Goal: Task Accomplishment & Management: Complete application form

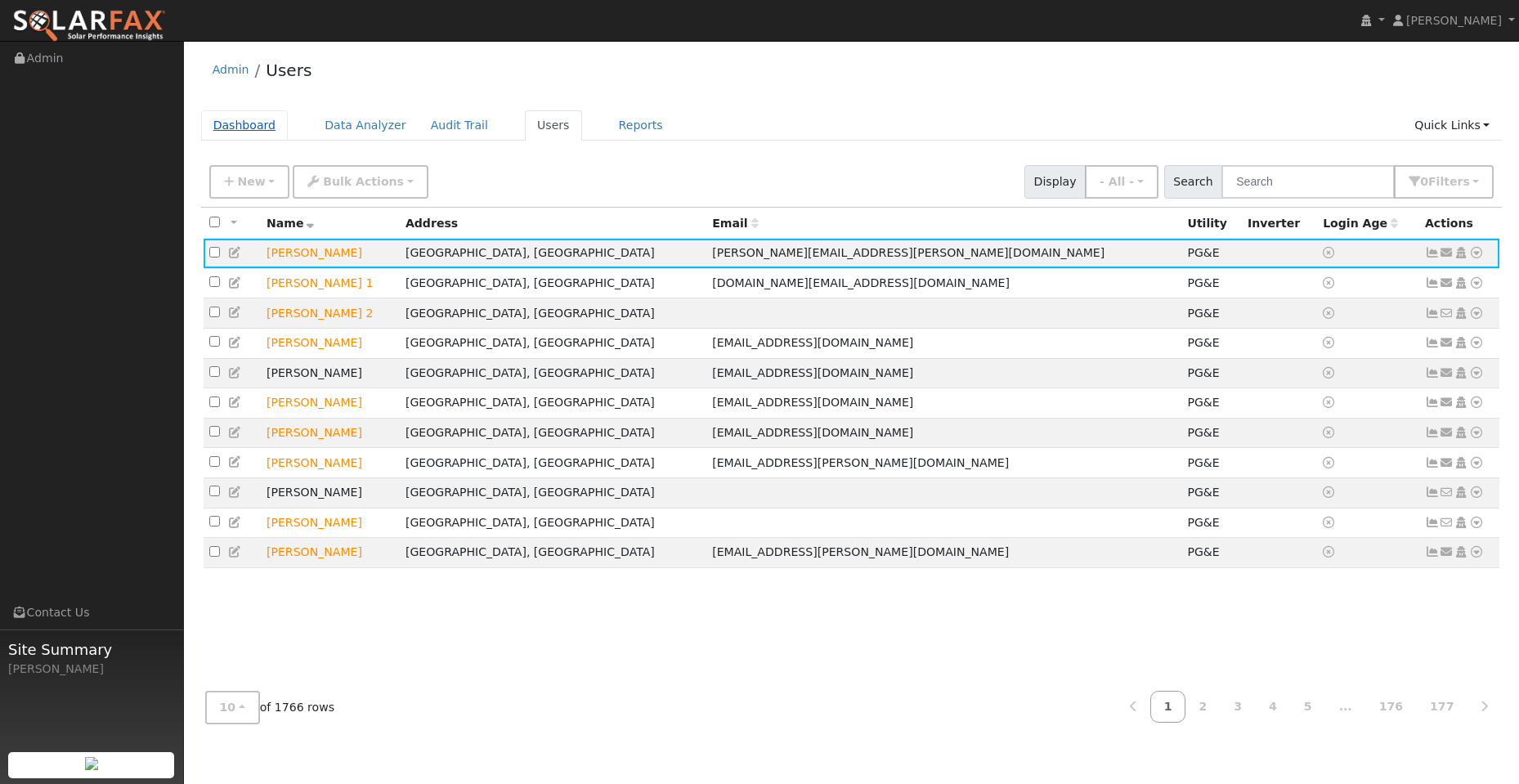
click at [252, 123] on link "Dashboard" at bounding box center [244, 126] width 87 height 31
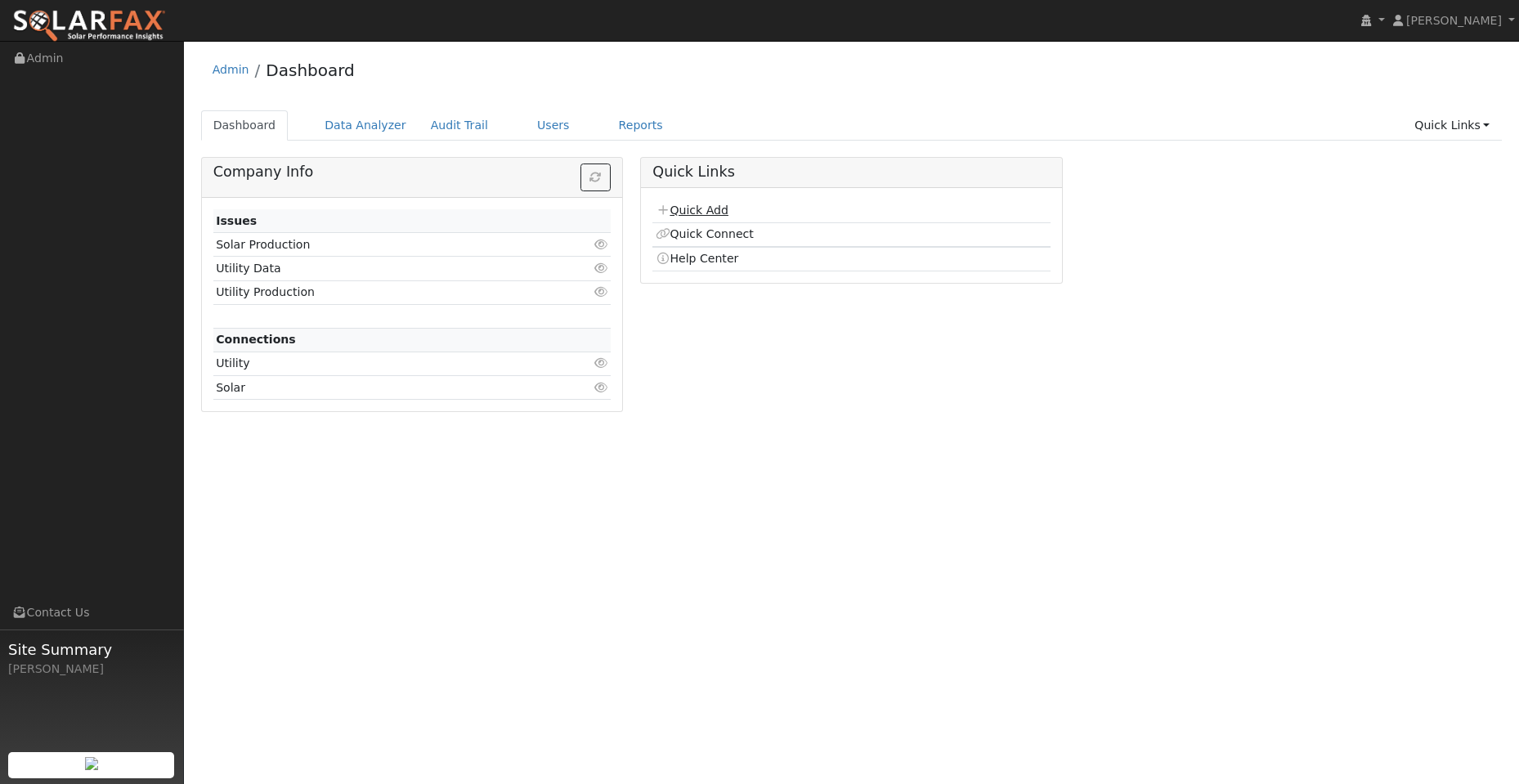
click at [711, 209] on link "Quick Add" at bounding box center [692, 210] width 73 height 13
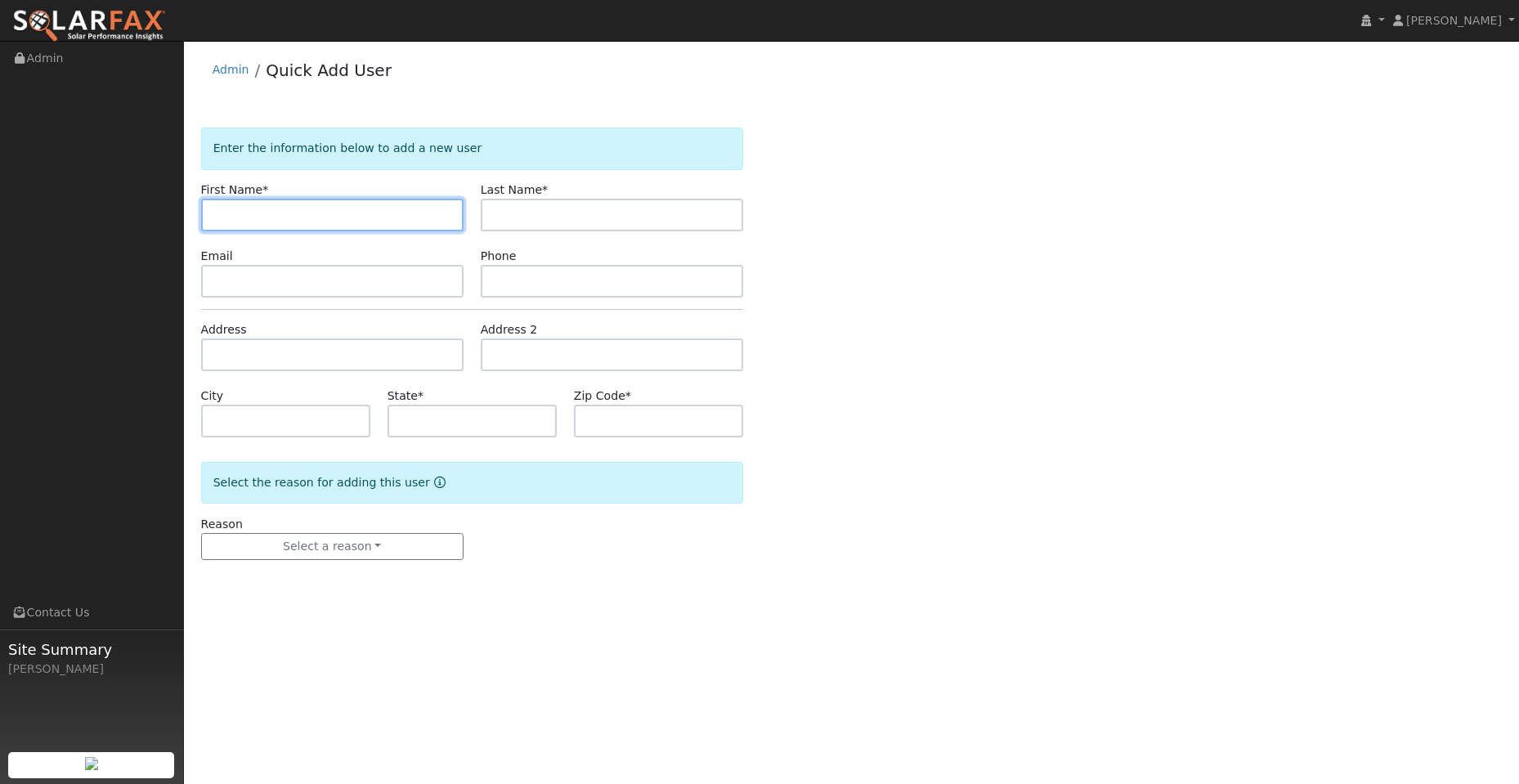
click at [222, 216] on input "text" at bounding box center [332, 215] width 262 height 32
paste input "Tempest"
click at [216, 210] on input "Tempest" at bounding box center [332, 215] width 262 height 32
type input "Tempest"
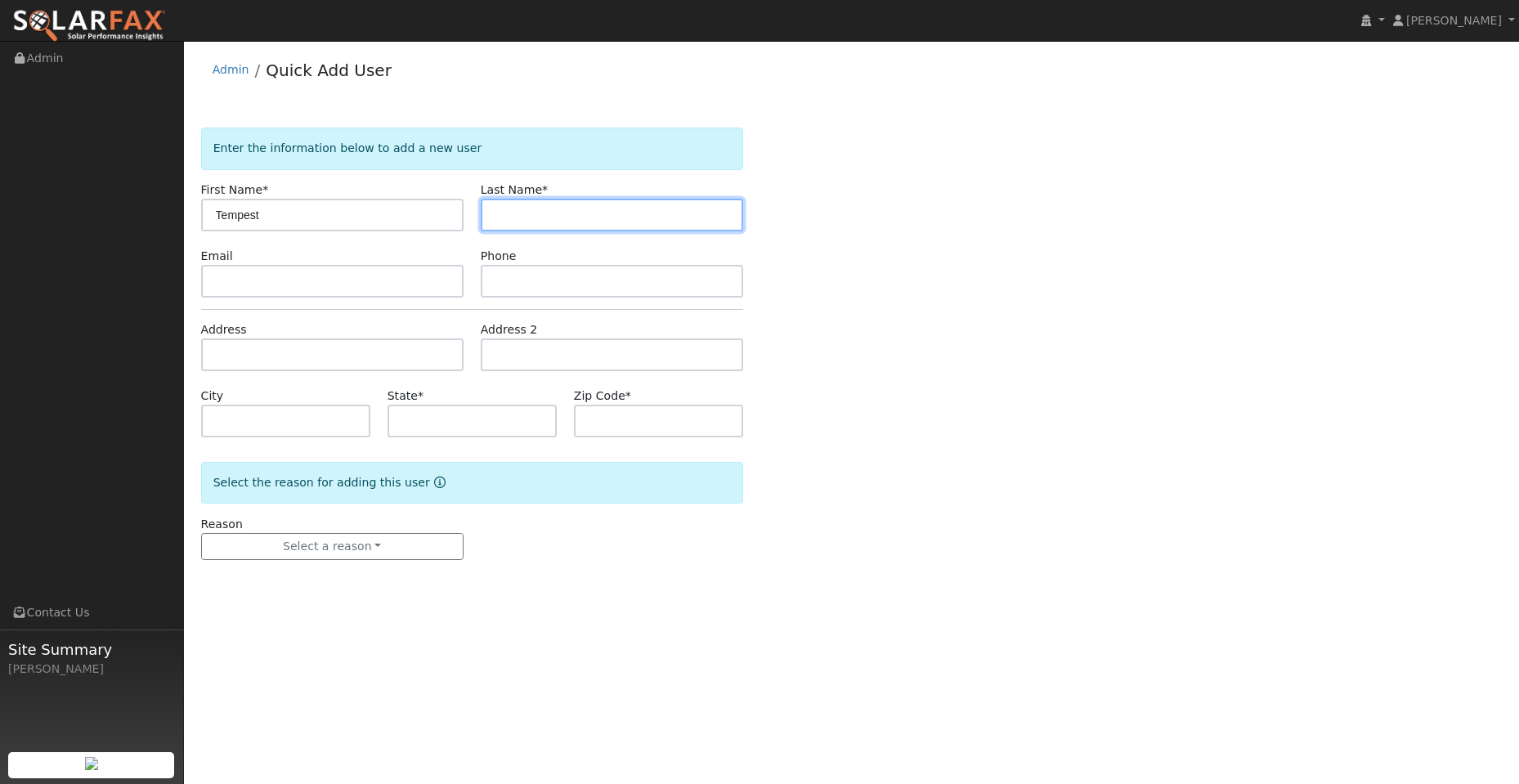
click at [555, 214] on input "text" at bounding box center [612, 215] width 262 height 32
click at [506, 204] on input "text" at bounding box center [612, 215] width 262 height 32
paste input "Carroll"
click at [499, 215] on input "Carroll" at bounding box center [612, 215] width 262 height 32
click at [496, 214] on input "Carroll" at bounding box center [612, 215] width 262 height 32
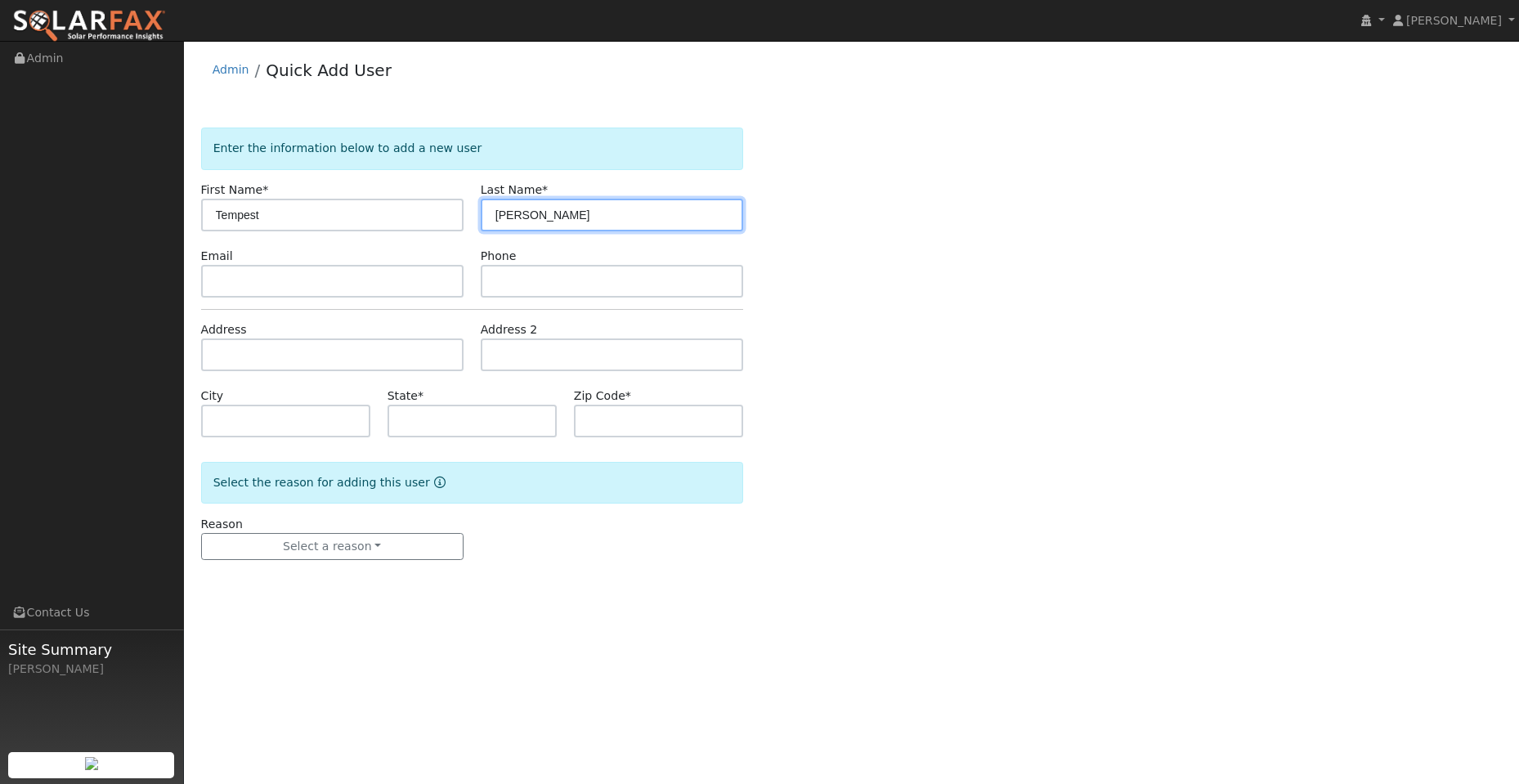
type input "Carroll"
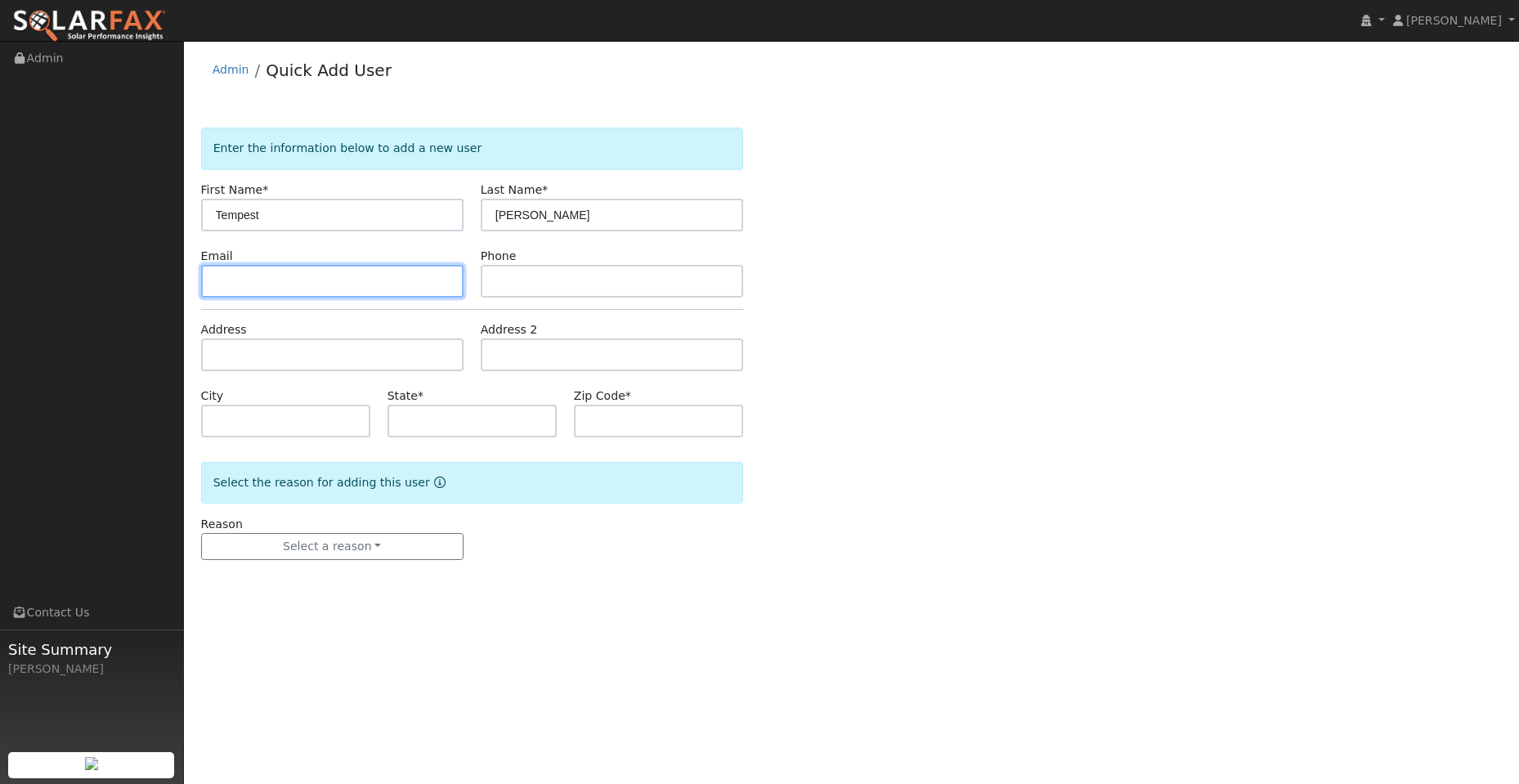
click at [354, 294] on input "text" at bounding box center [332, 281] width 262 height 32
click at [243, 275] on input "text" at bounding box center [332, 281] width 262 height 32
paste input "tempesthoover@gmail.com"
type input "tempesthoover@gmail.com"
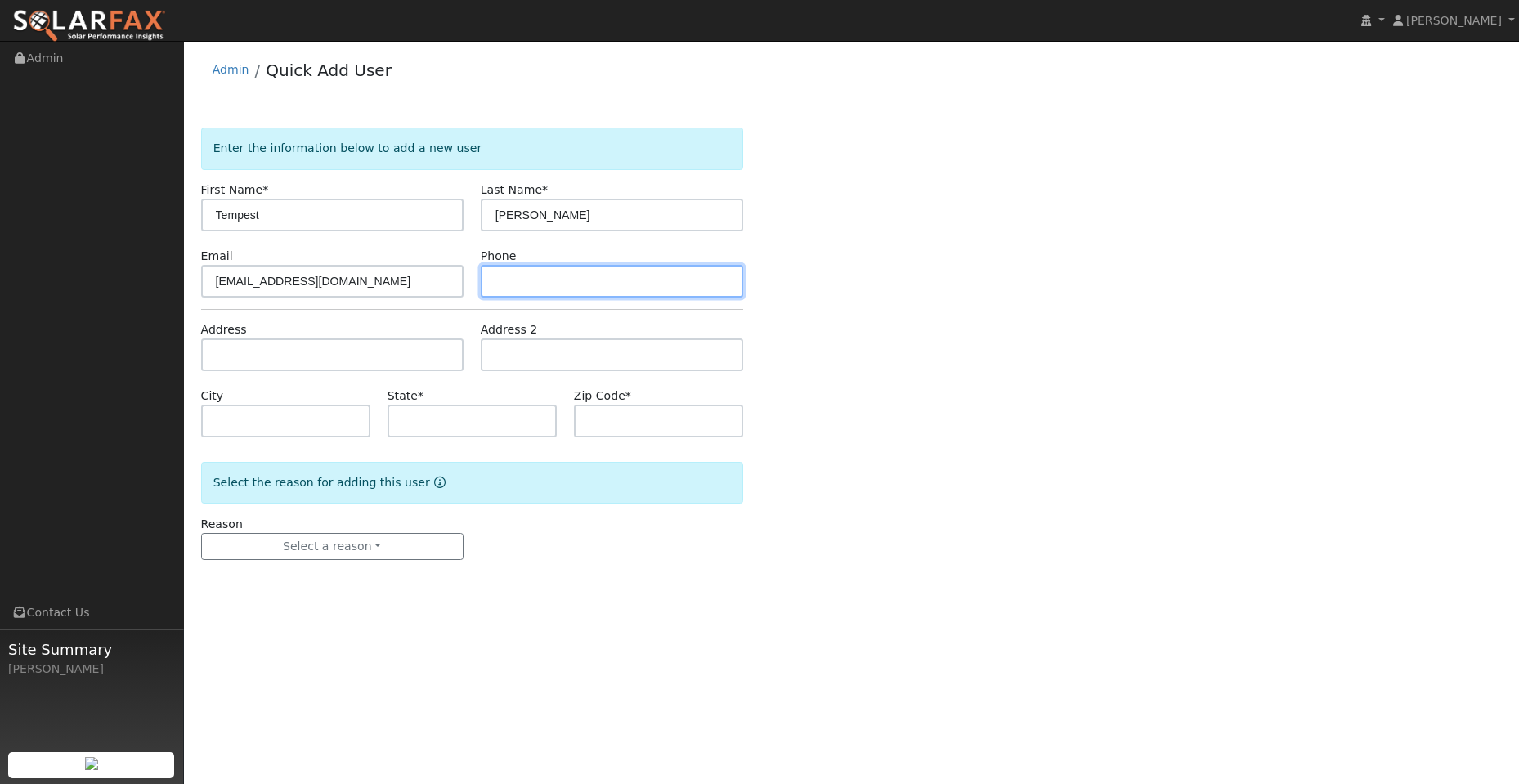
click at [586, 274] on input "text" at bounding box center [612, 281] width 262 height 32
click at [537, 284] on input "text" at bounding box center [612, 281] width 262 height 32
paste input "707-290-6953"
click at [499, 282] on input "707-290-6953" at bounding box center [612, 281] width 262 height 32
type input "707-290-6953"
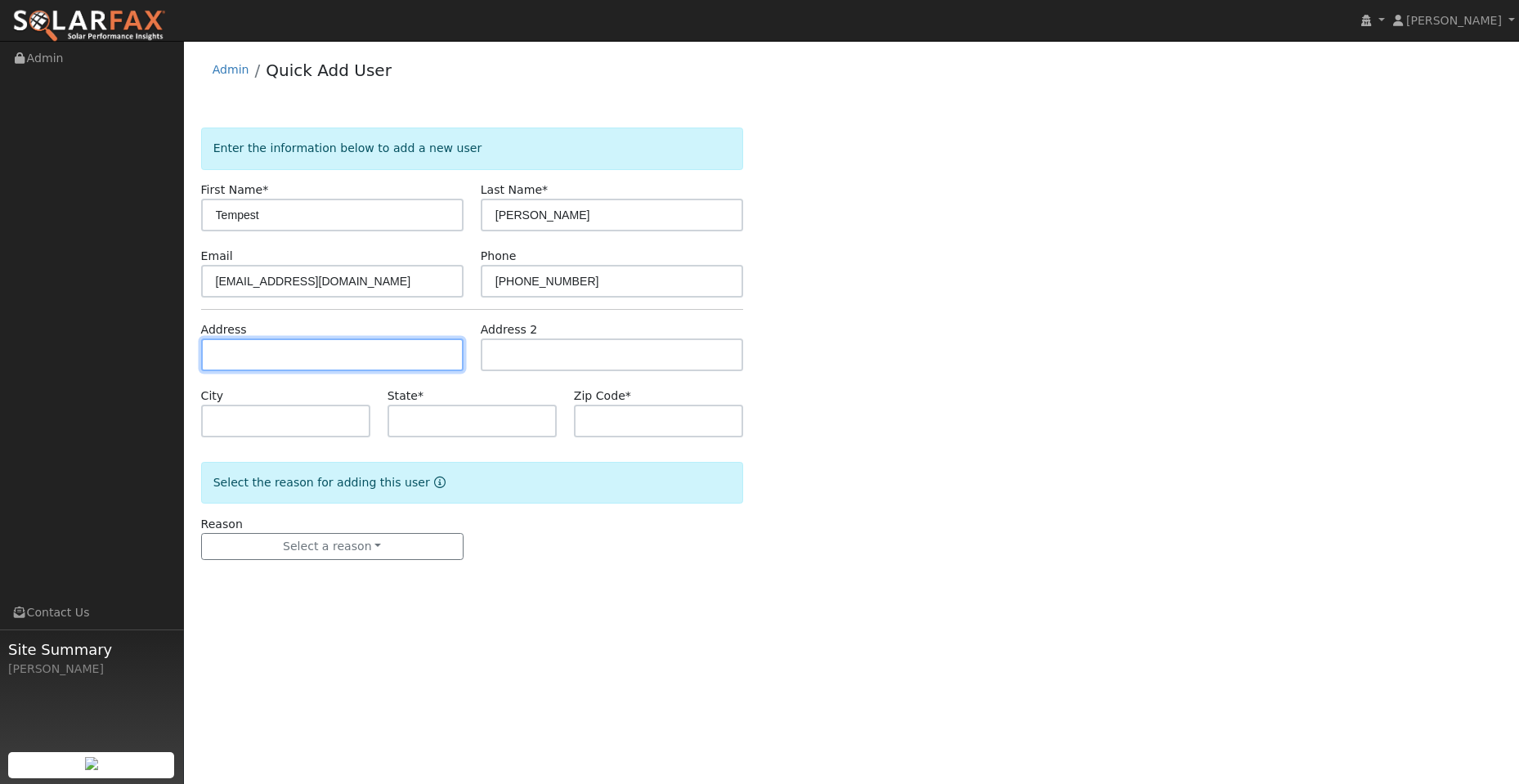
click at [422, 345] on input "text" at bounding box center [332, 355] width 262 height 32
click at [216, 361] on input "text" at bounding box center [332, 355] width 262 height 32
paste input "100 Quietwood Drive"
type input "100 Quietwood Drive"
type input "Vacaville"
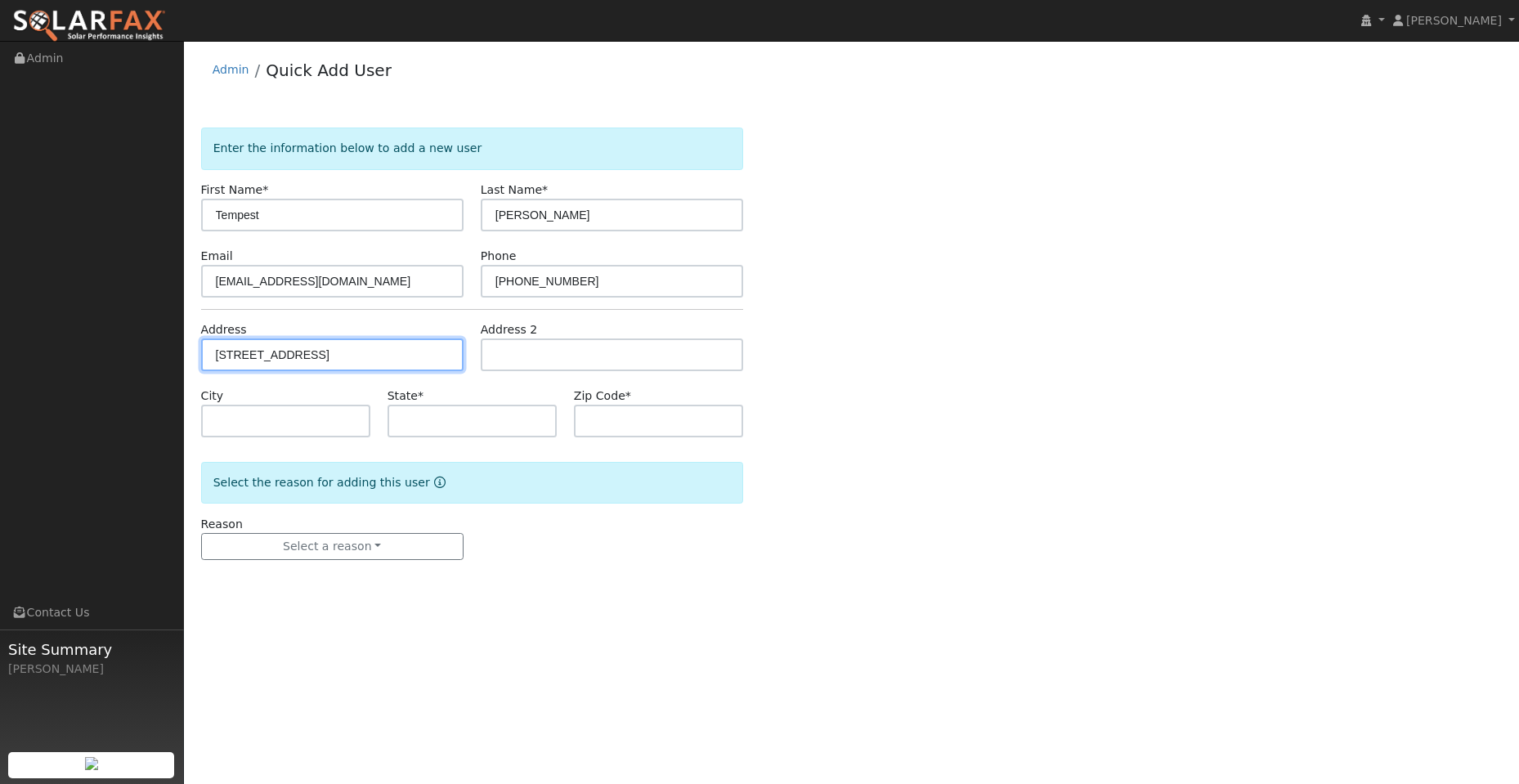
type input "CA"
type input "95688"
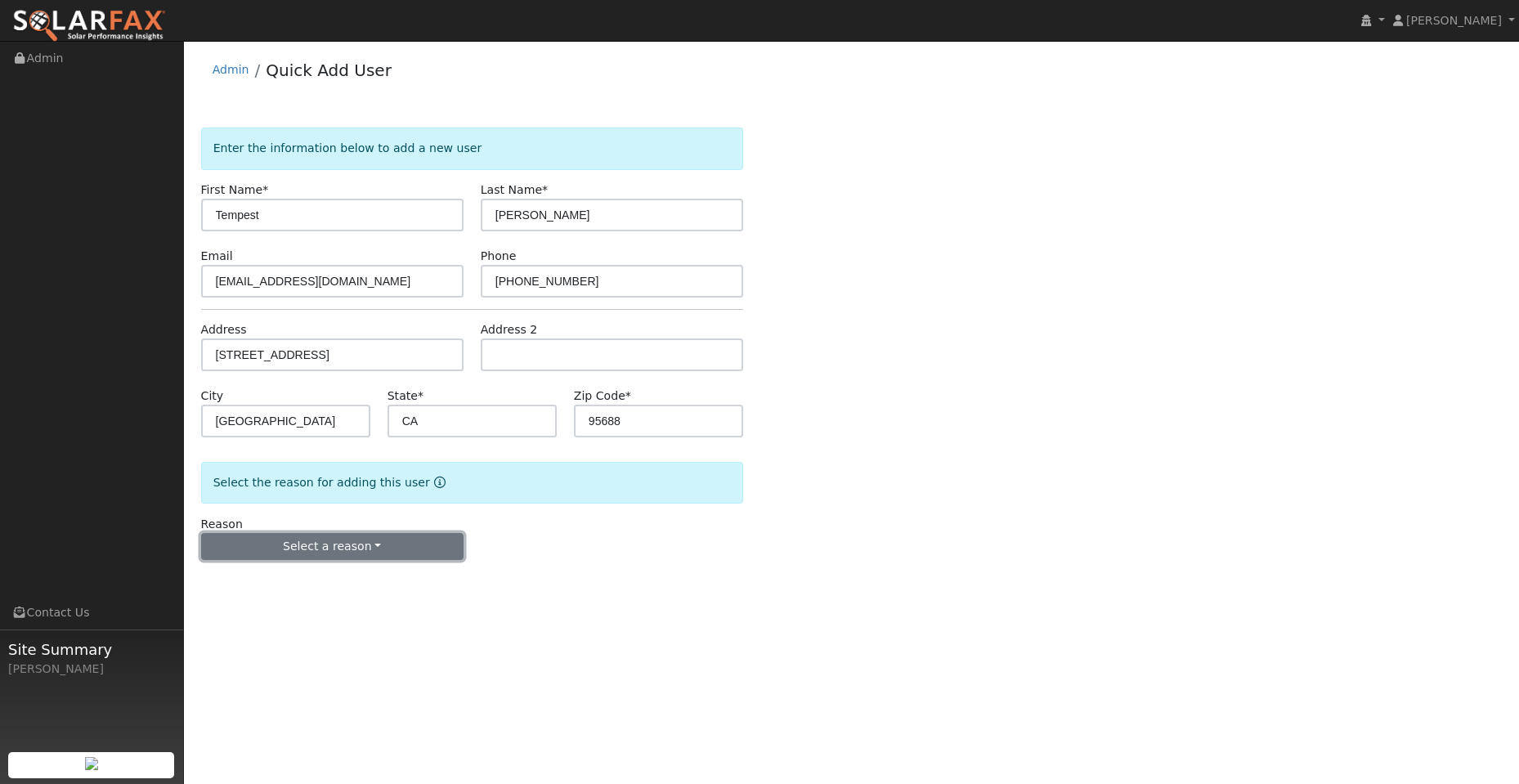
click at [358, 540] on button "Select a reason" at bounding box center [332, 546] width 262 height 28
click at [290, 578] on link "New lead" at bounding box center [292, 580] width 181 height 22
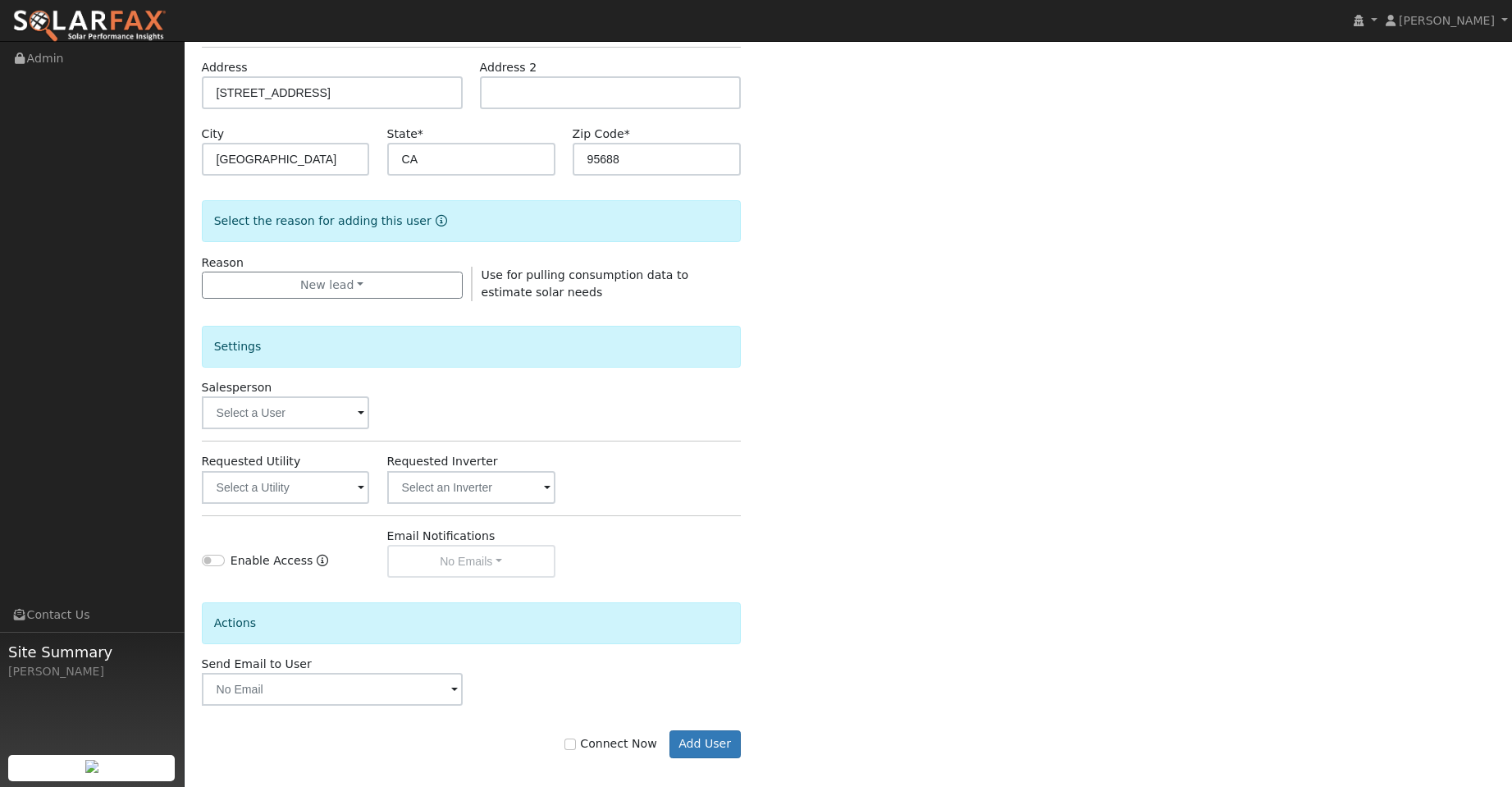
scroll to position [276, 0]
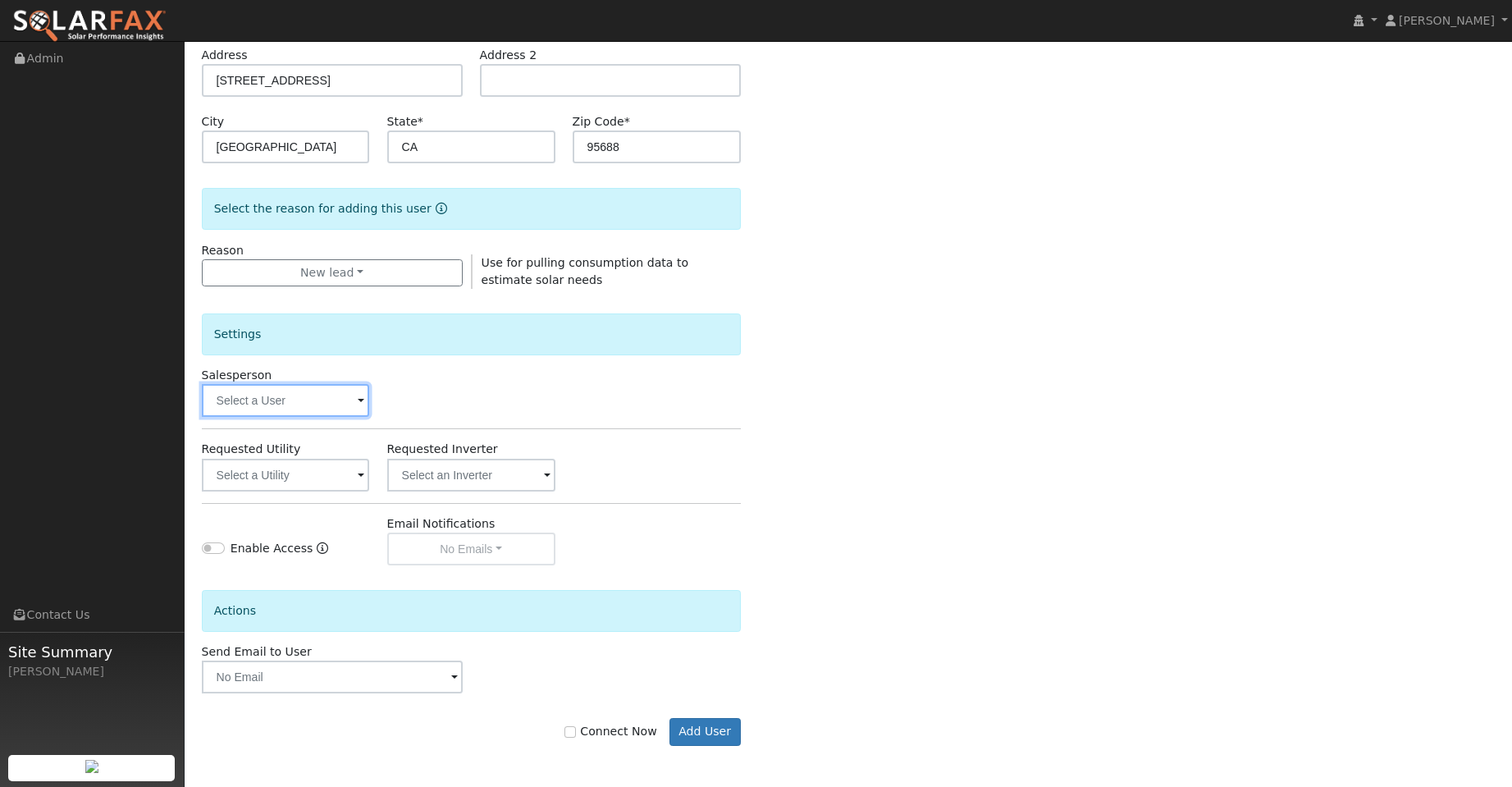
click at [326, 389] on input "text" at bounding box center [286, 400] width 169 height 32
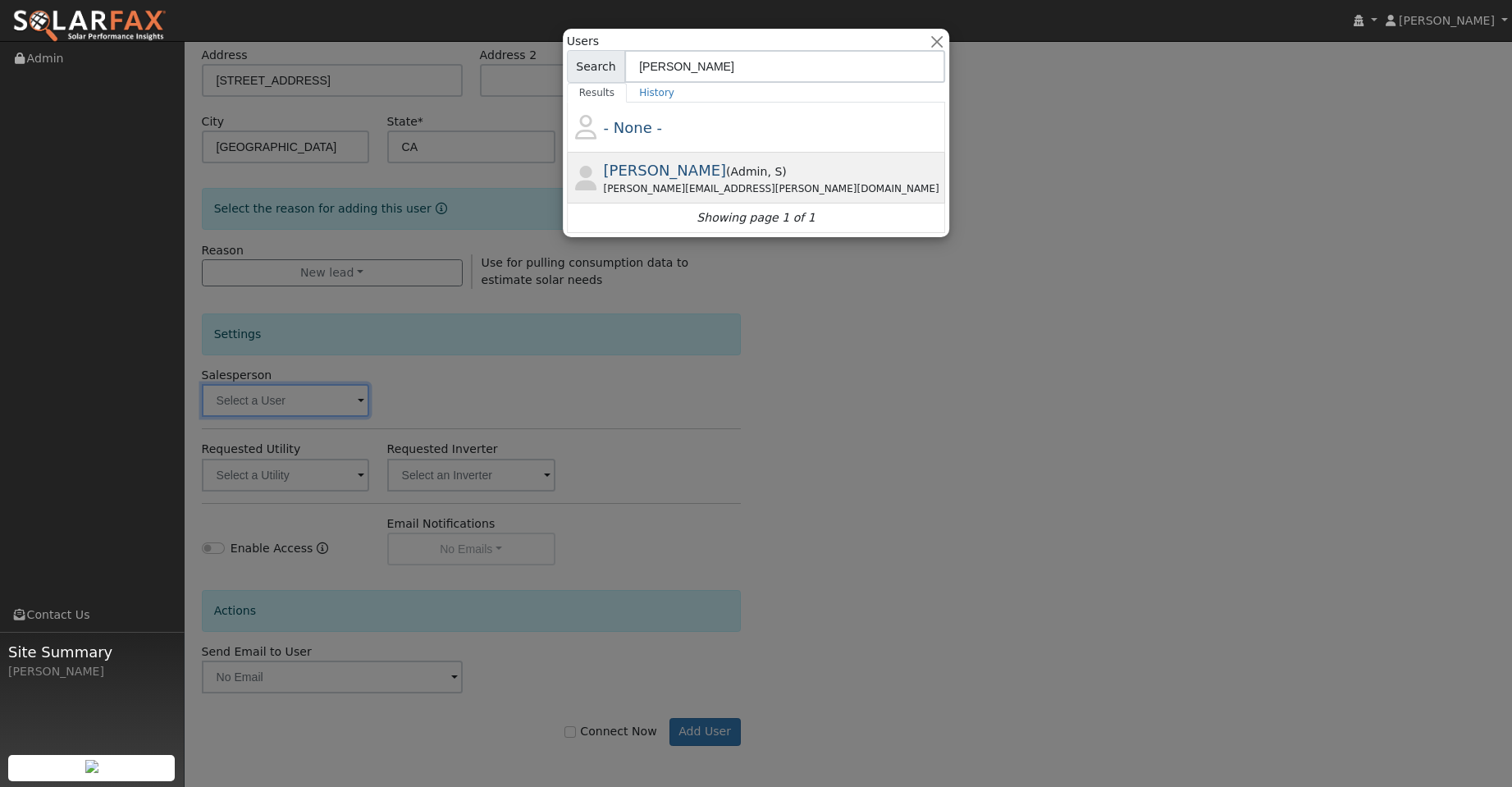
type input "kevin"
click at [760, 166] on div "Kevin Bedard ( Admin , S ) Kevin.bedard@ambrosesolar.com" at bounding box center [773, 178] width 339 height 37
type input "Kevin Bedard"
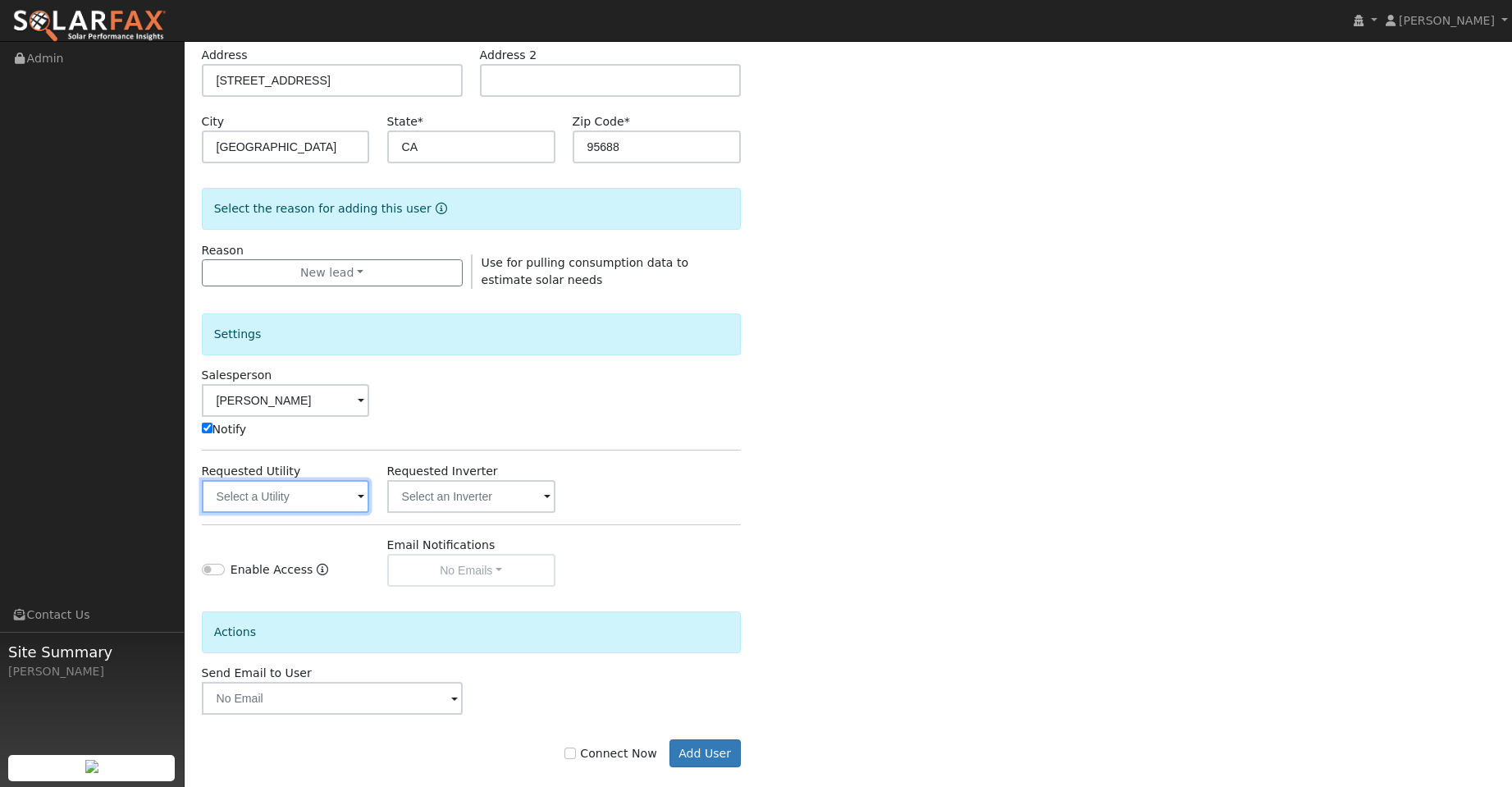
click at [305, 493] on input "text" at bounding box center [286, 497] width 169 height 32
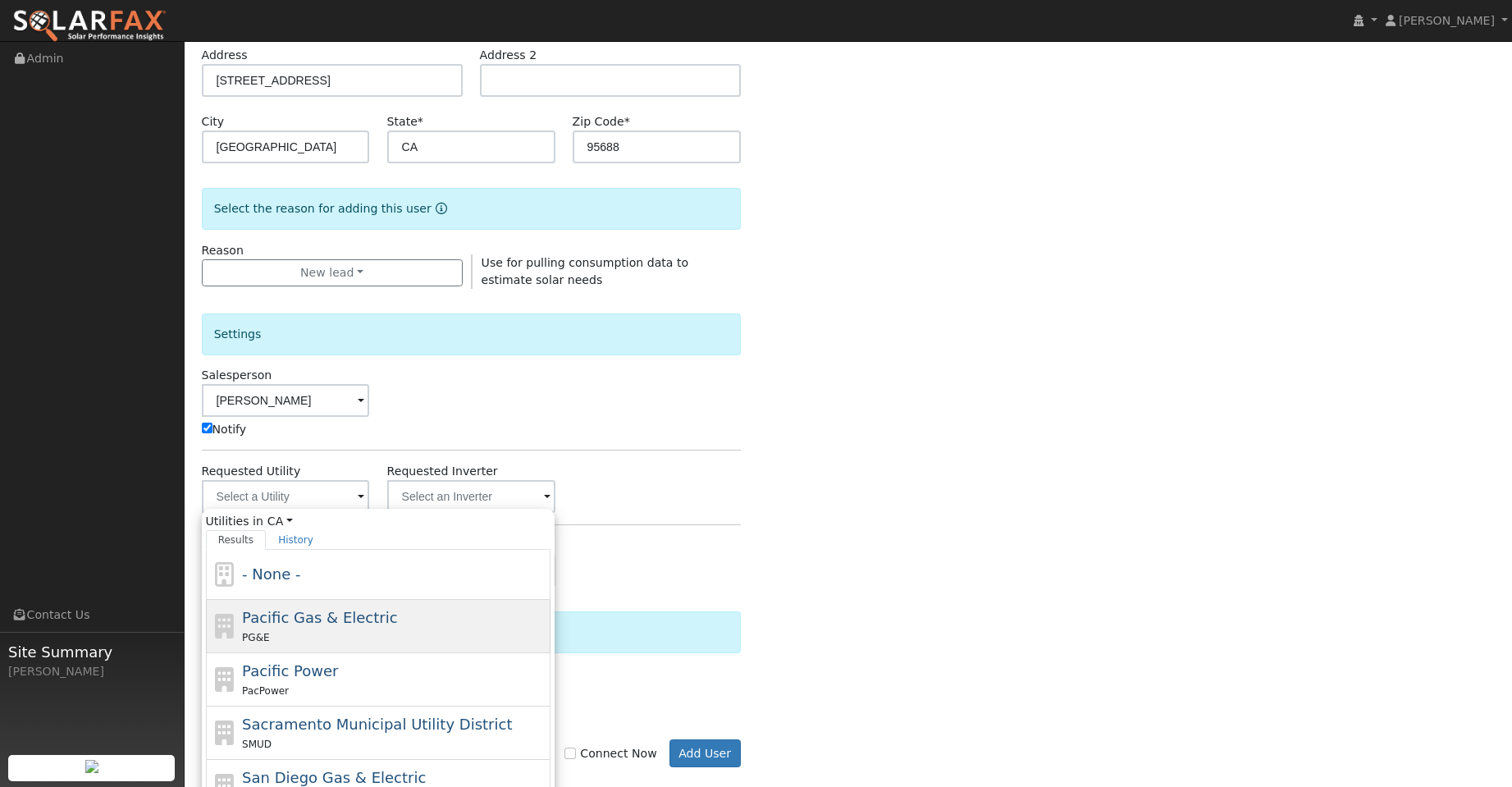
click at [416, 614] on div "Pacific Gas & Electric PG&E" at bounding box center [395, 627] width 305 height 40
type input "Pacific Gas & Electric"
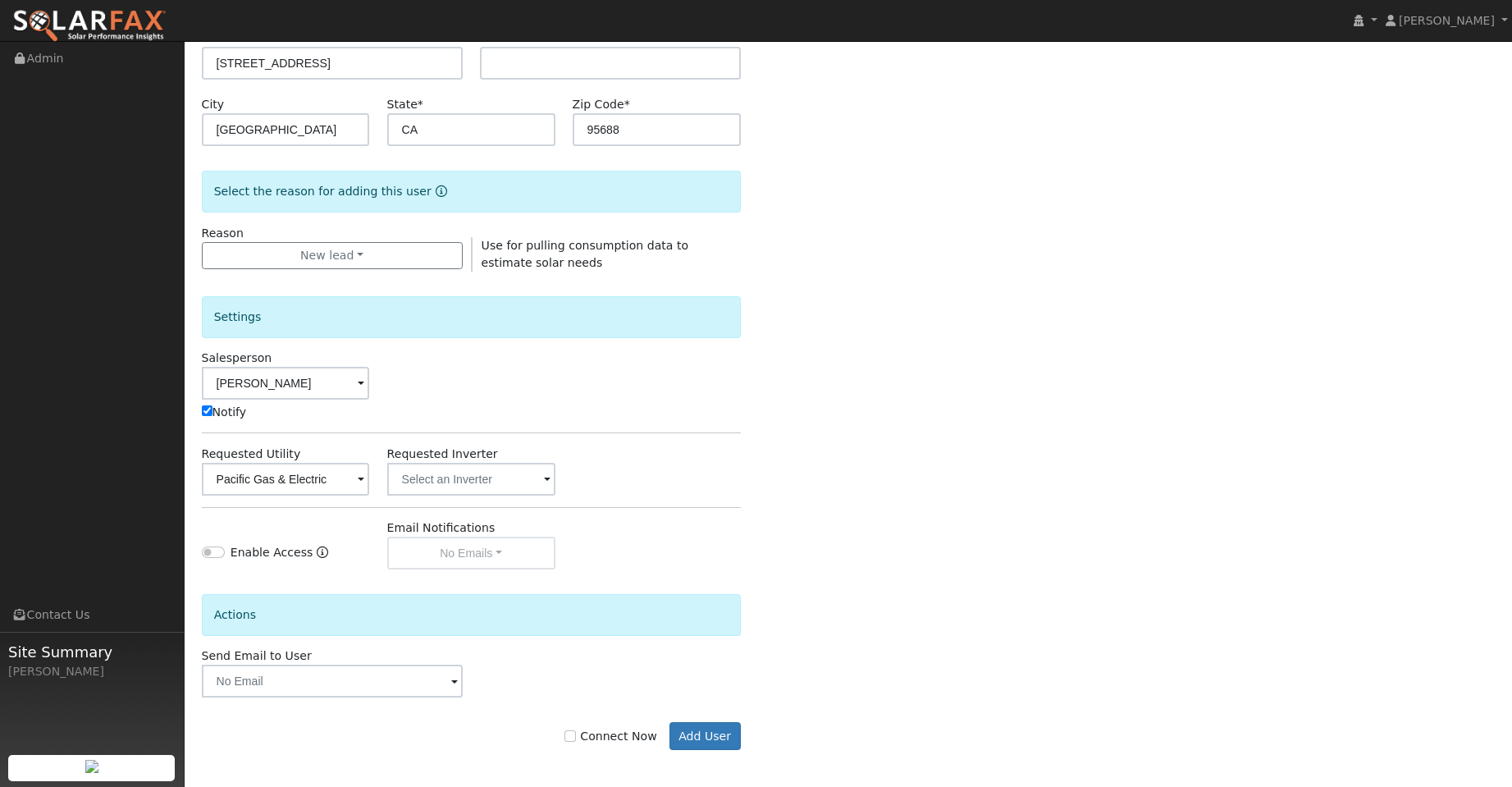
scroll to position [297, 0]
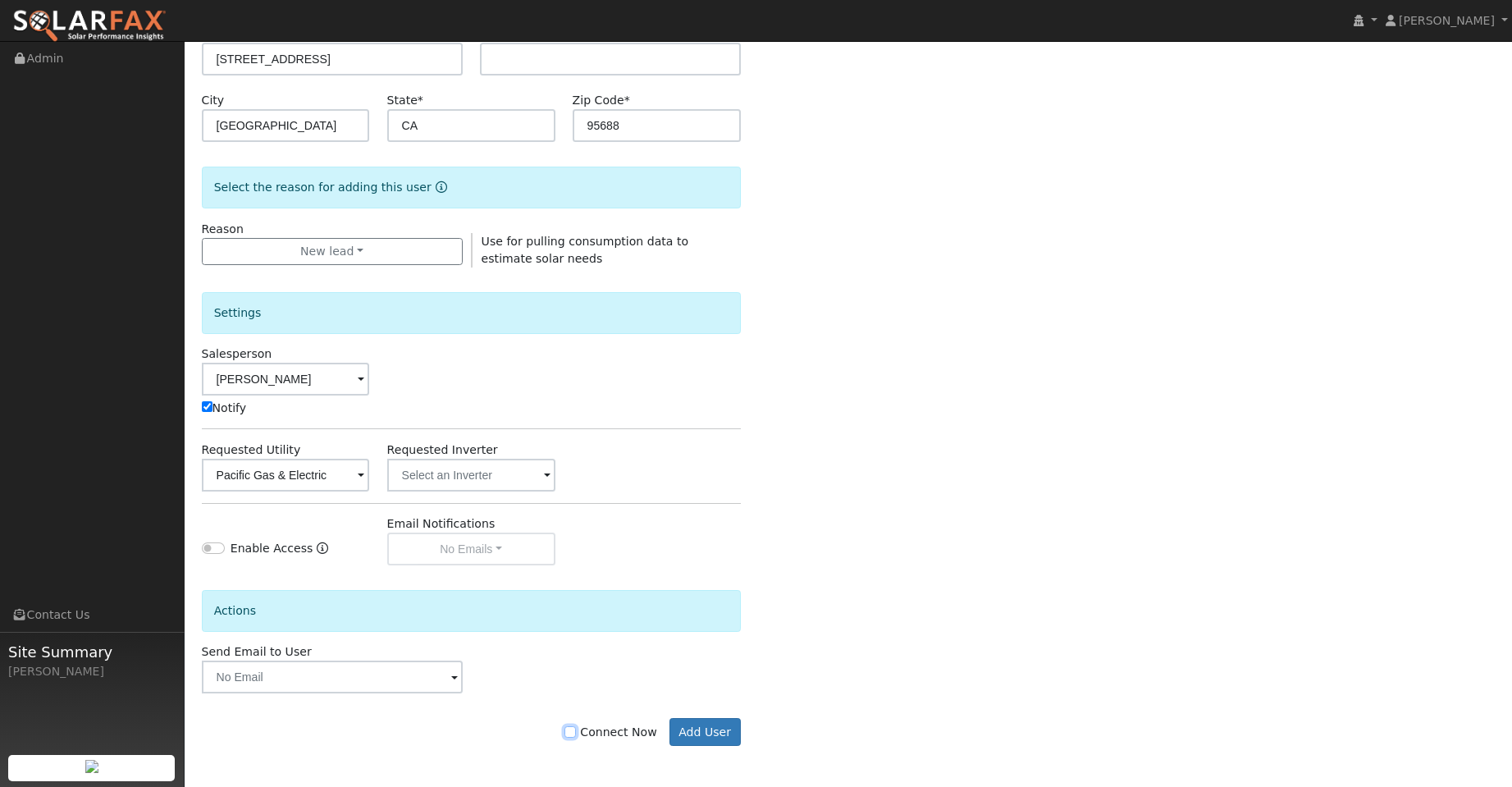
click at [576, 735] on input "Connect Now" at bounding box center [569, 732] width 12 height 12
checkbox input "true"
click at [699, 736] on button "Add User" at bounding box center [705, 731] width 71 height 28
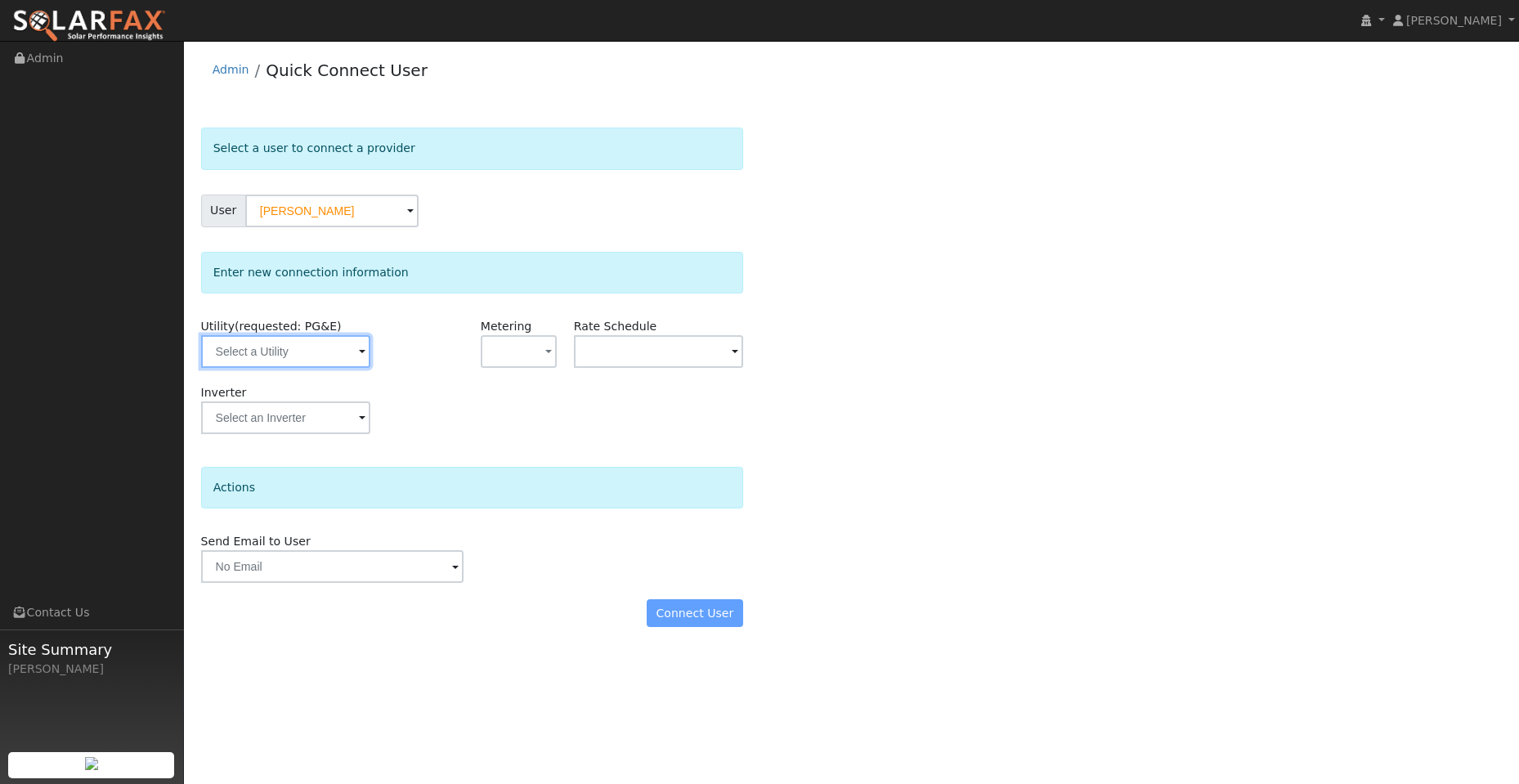
click at [282, 346] on input "text" at bounding box center [286, 351] width 169 height 32
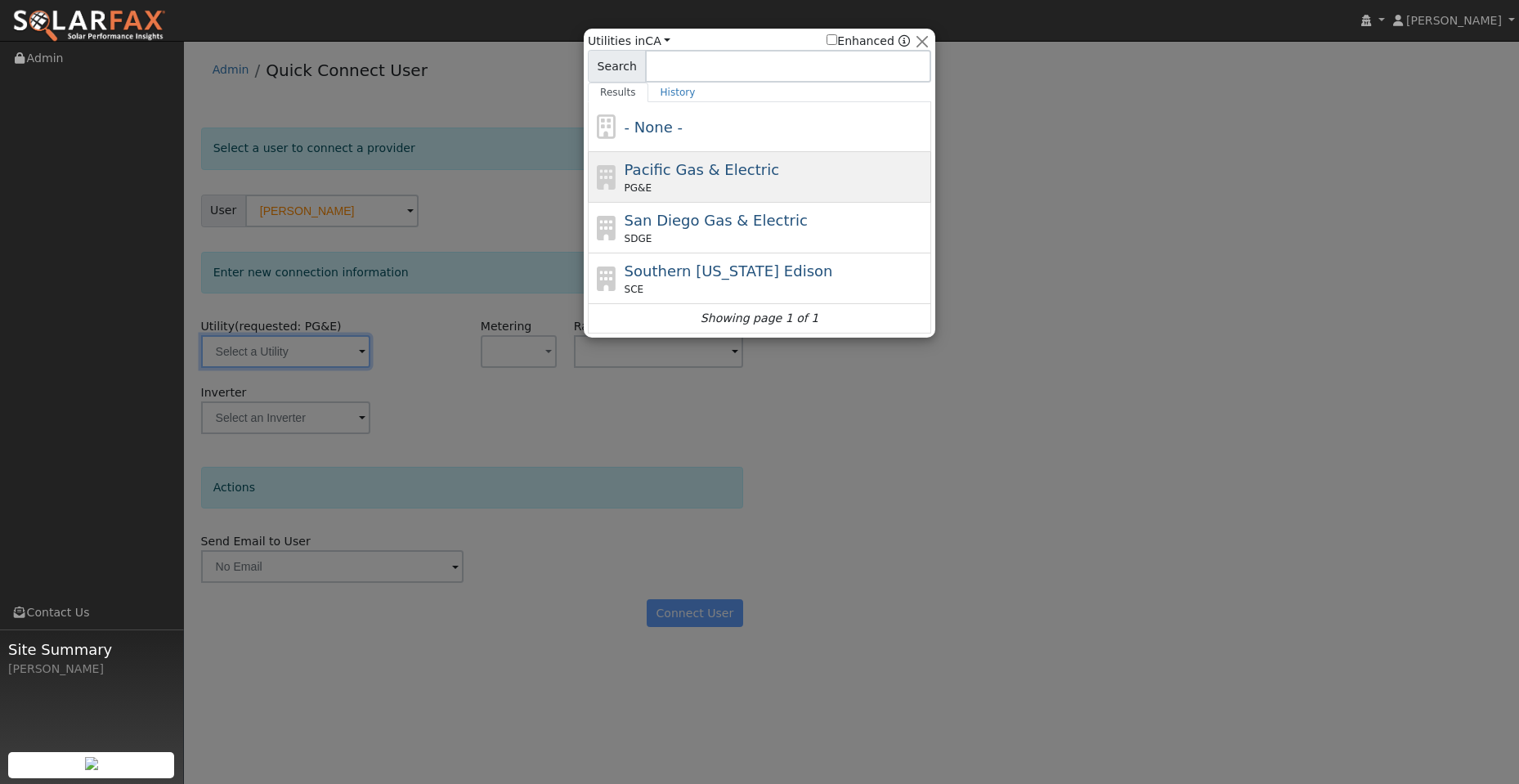
click at [731, 175] on span "Pacific Gas & Electric" at bounding box center [702, 169] width 155 height 17
type input "PG&E"
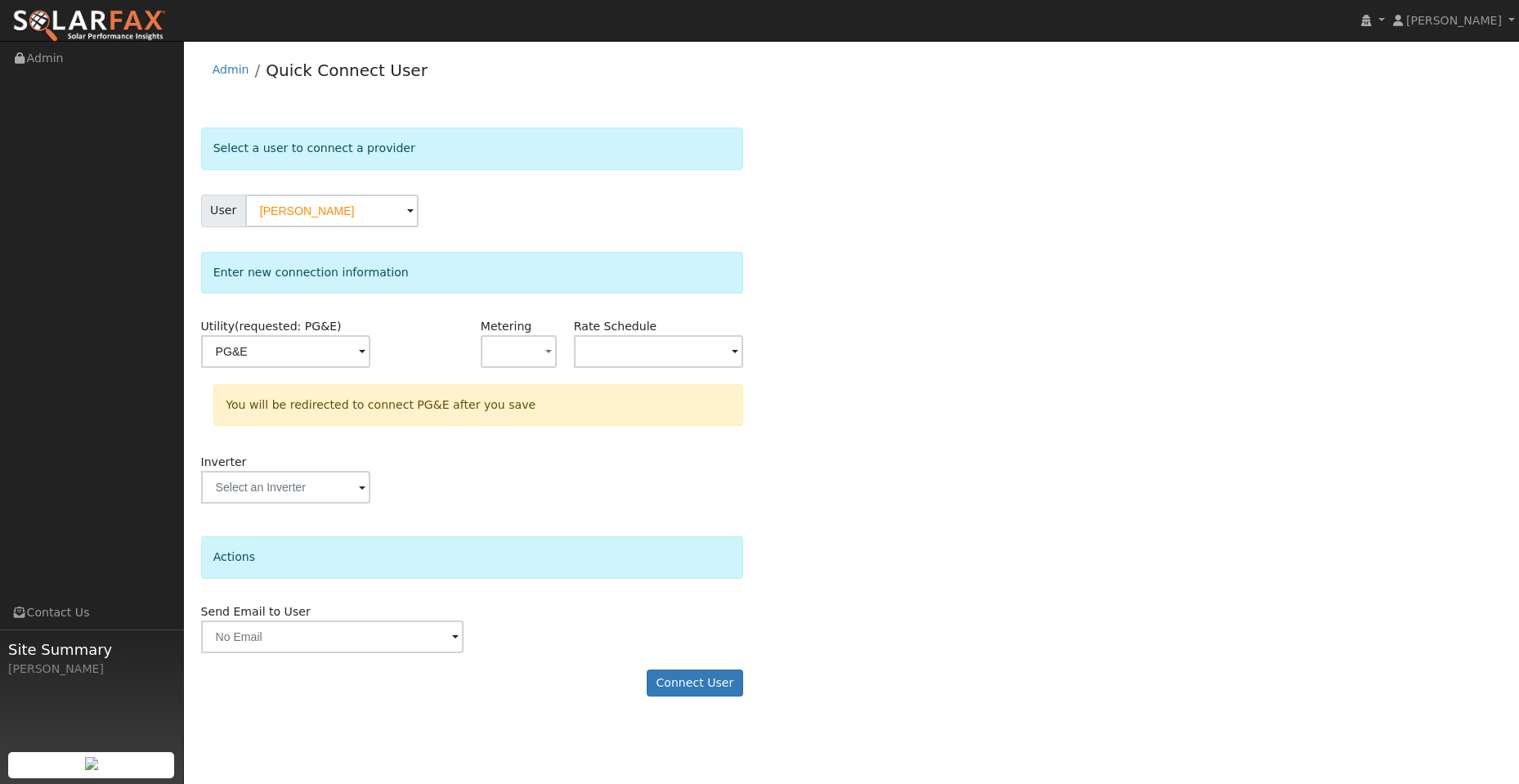
click at [691, 698] on form "Select a user to connect a provider User Tempest Carroll Account Default Accoun…" at bounding box center [472, 420] width 543 height 586
click at [688, 682] on button "Connect User" at bounding box center [694, 683] width 96 height 28
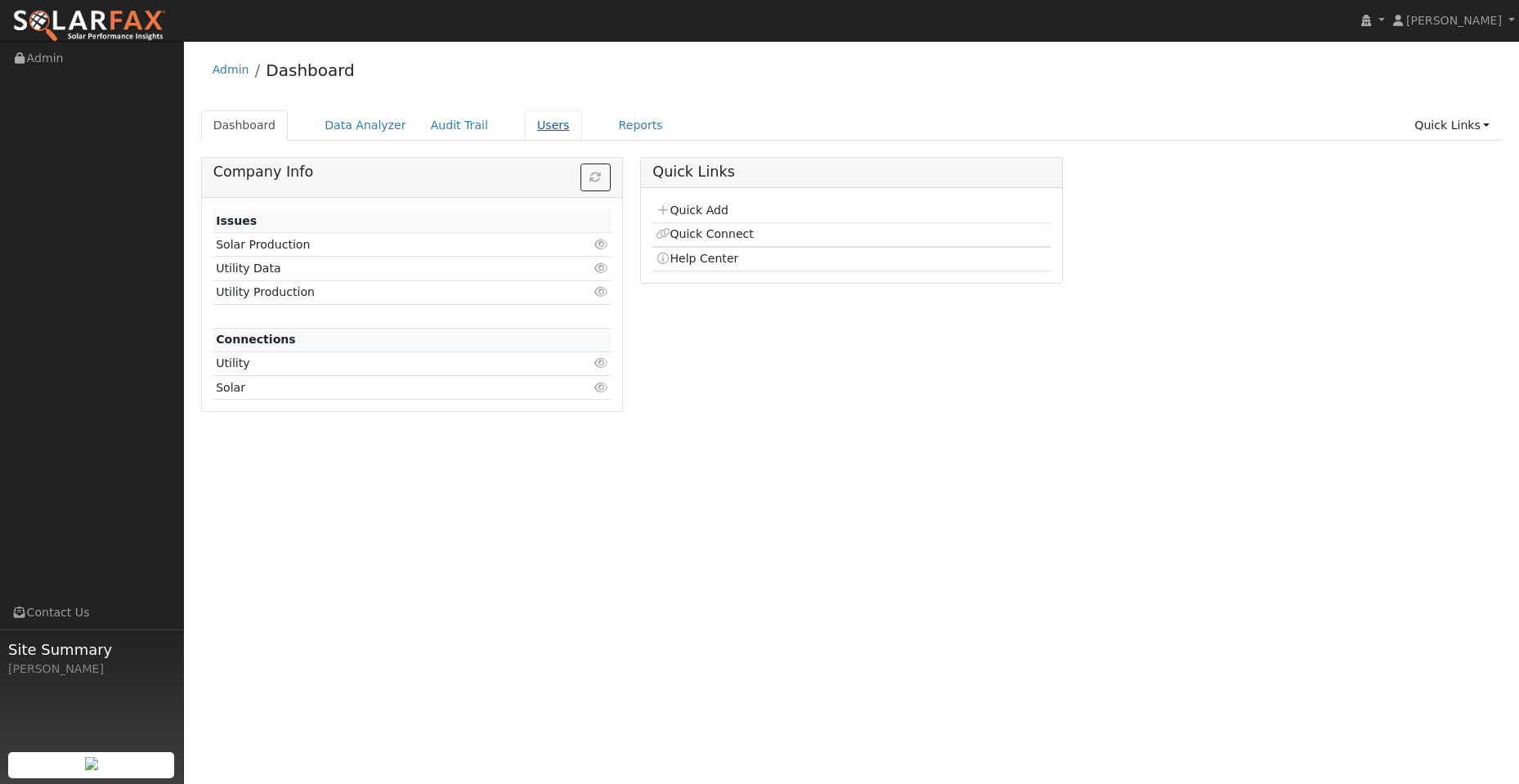
click at [552, 128] on link "Users" at bounding box center [553, 126] width 57 height 31
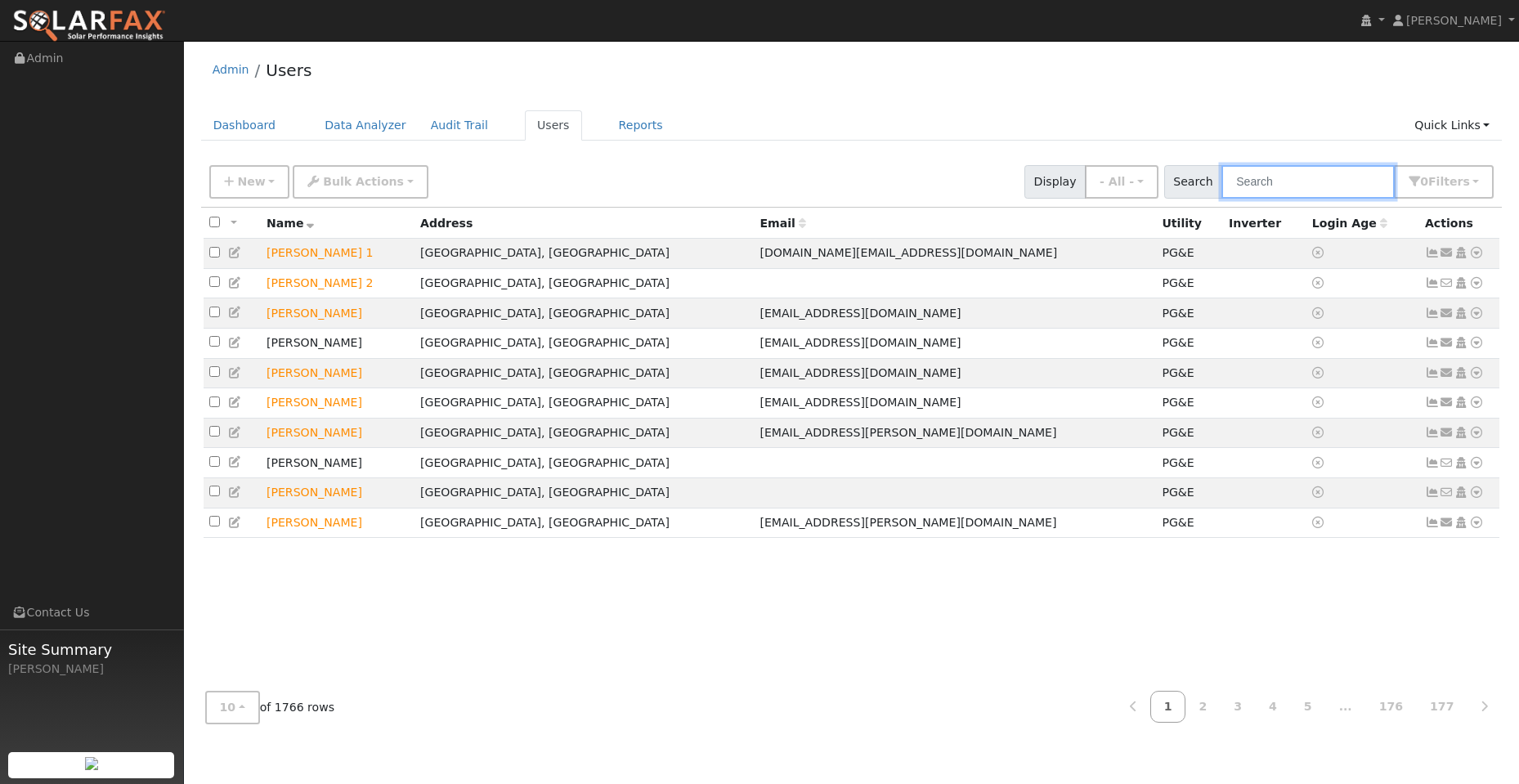
click at [1267, 174] on input "text" at bounding box center [1308, 181] width 173 height 33
paste input "[PERSON_NAME]"
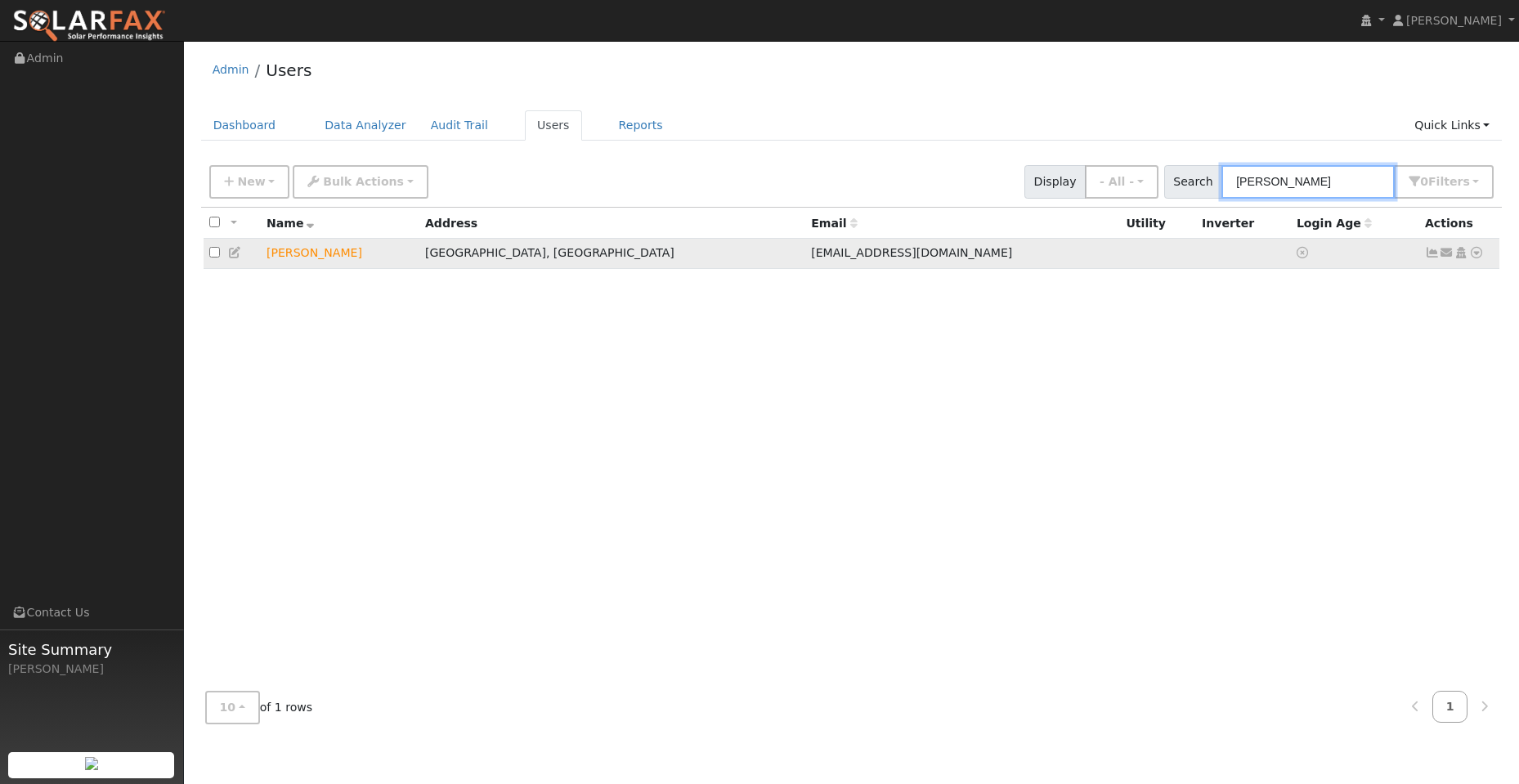
type input "[PERSON_NAME]"
click at [1480, 252] on icon at bounding box center [1477, 252] width 14 height 12
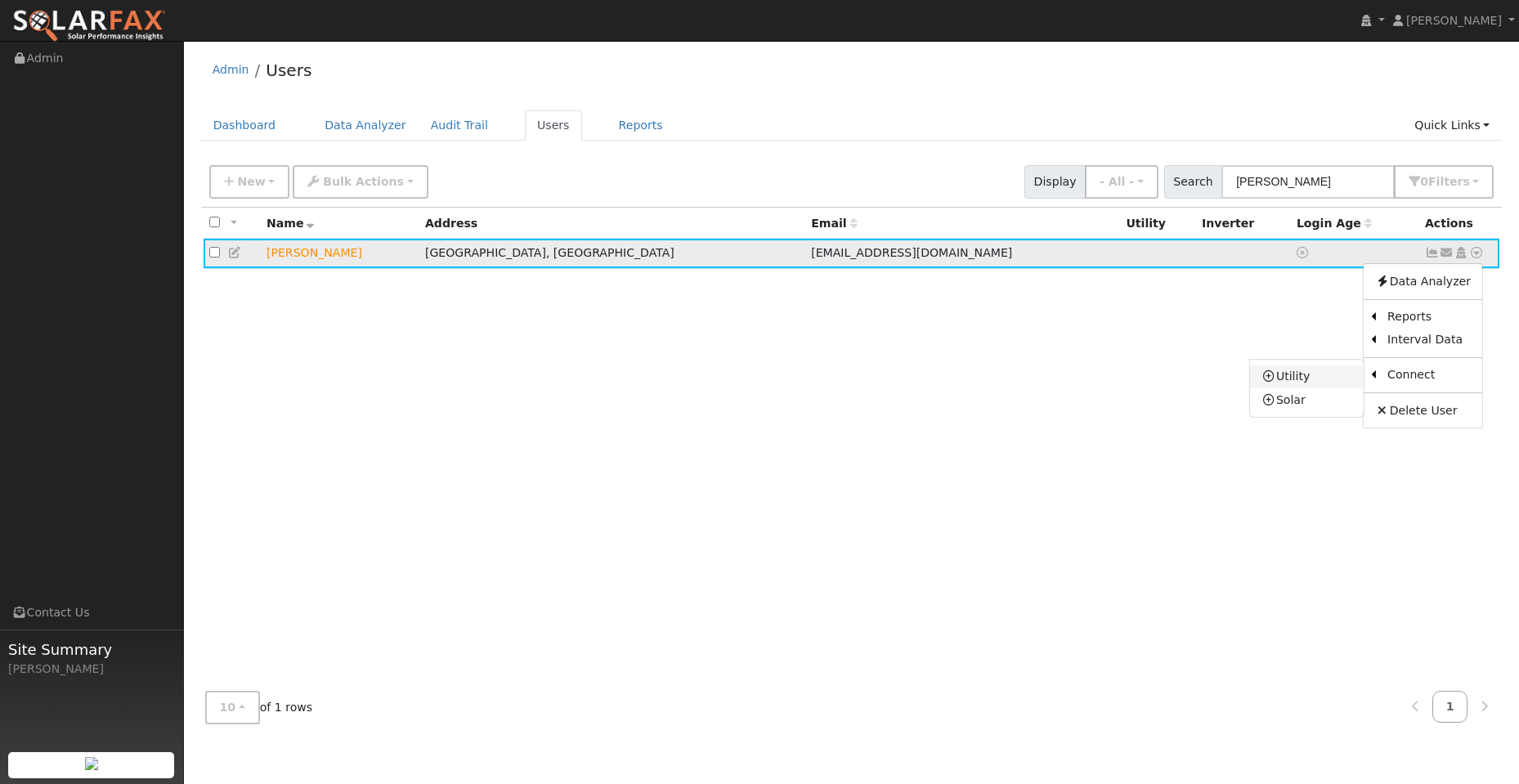
click at [1344, 378] on link "Utility" at bounding box center [1307, 376] width 114 height 22
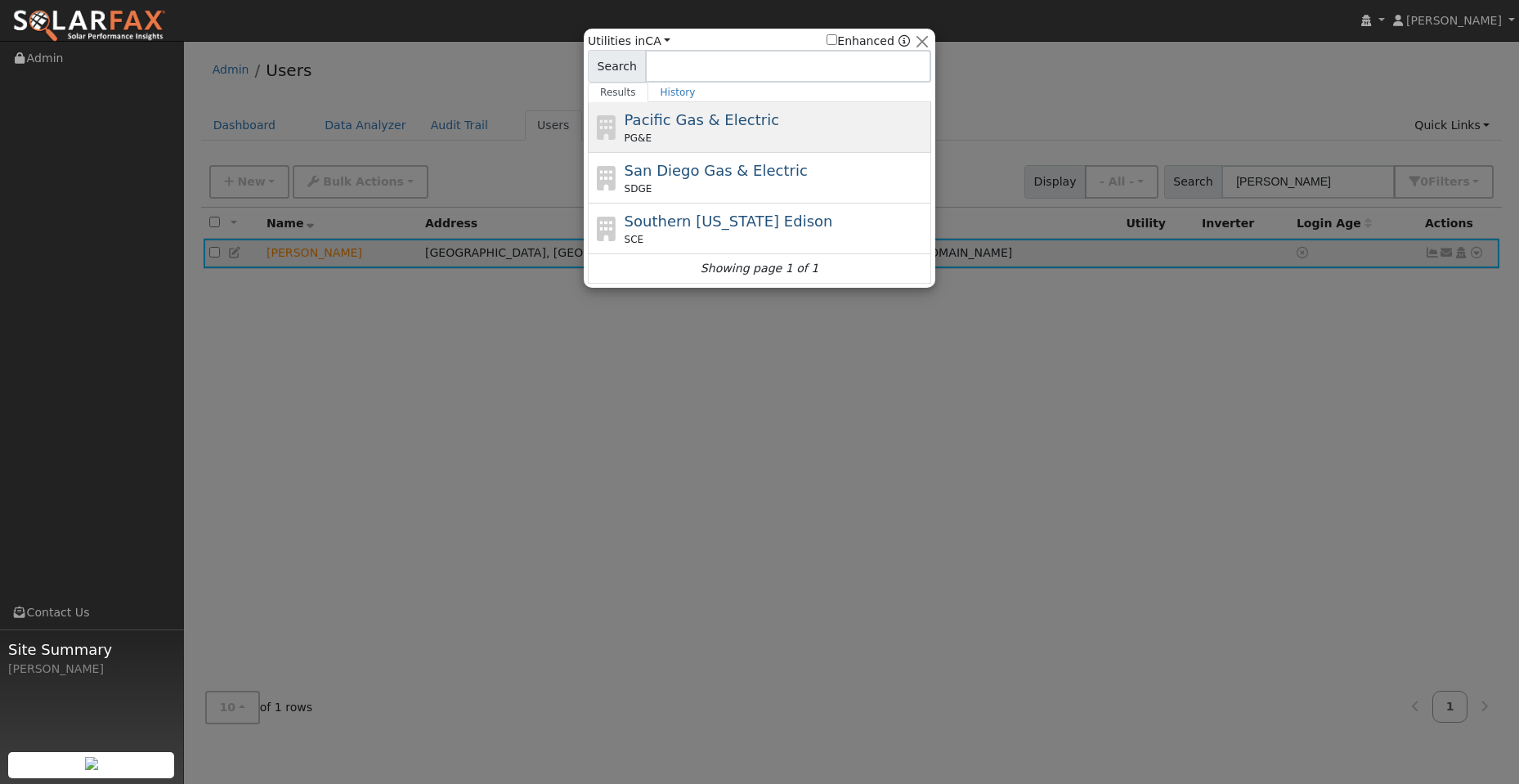
click at [796, 123] on div "Pacific Gas & Electric PG&E" at bounding box center [776, 127] width 304 height 37
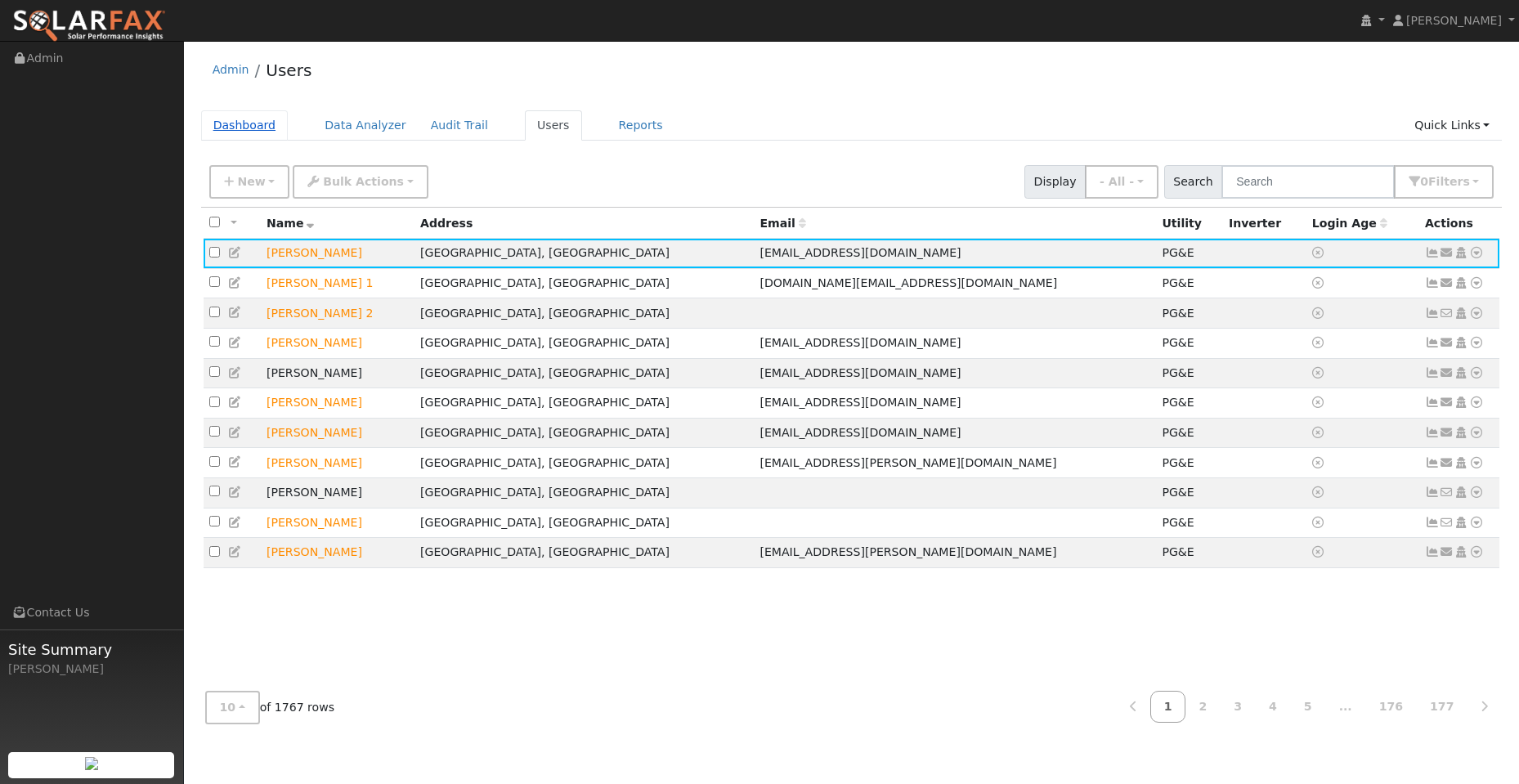
click at [245, 133] on link "Dashboard" at bounding box center [244, 126] width 87 height 31
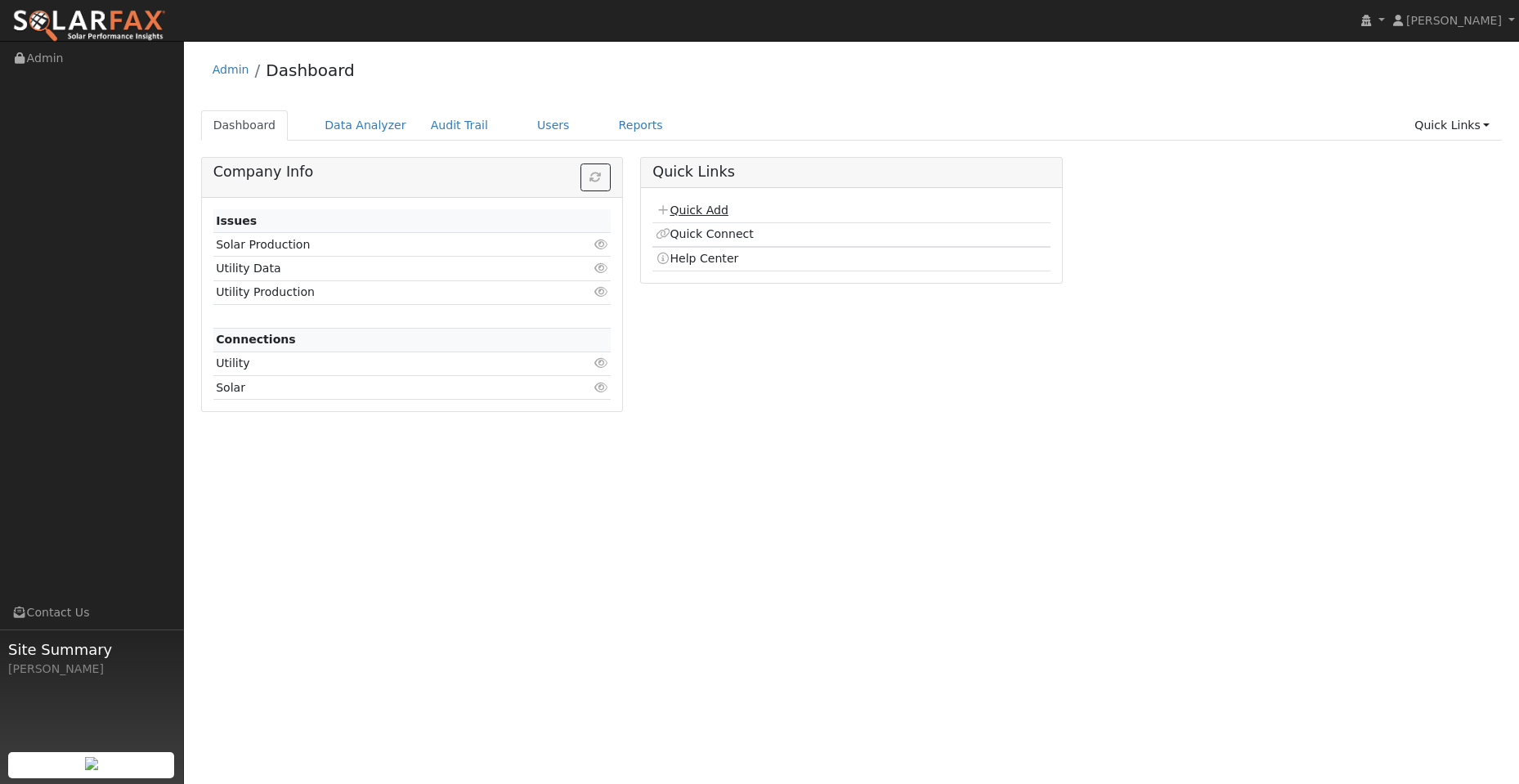
click at [690, 209] on link "Quick Add" at bounding box center [692, 210] width 73 height 13
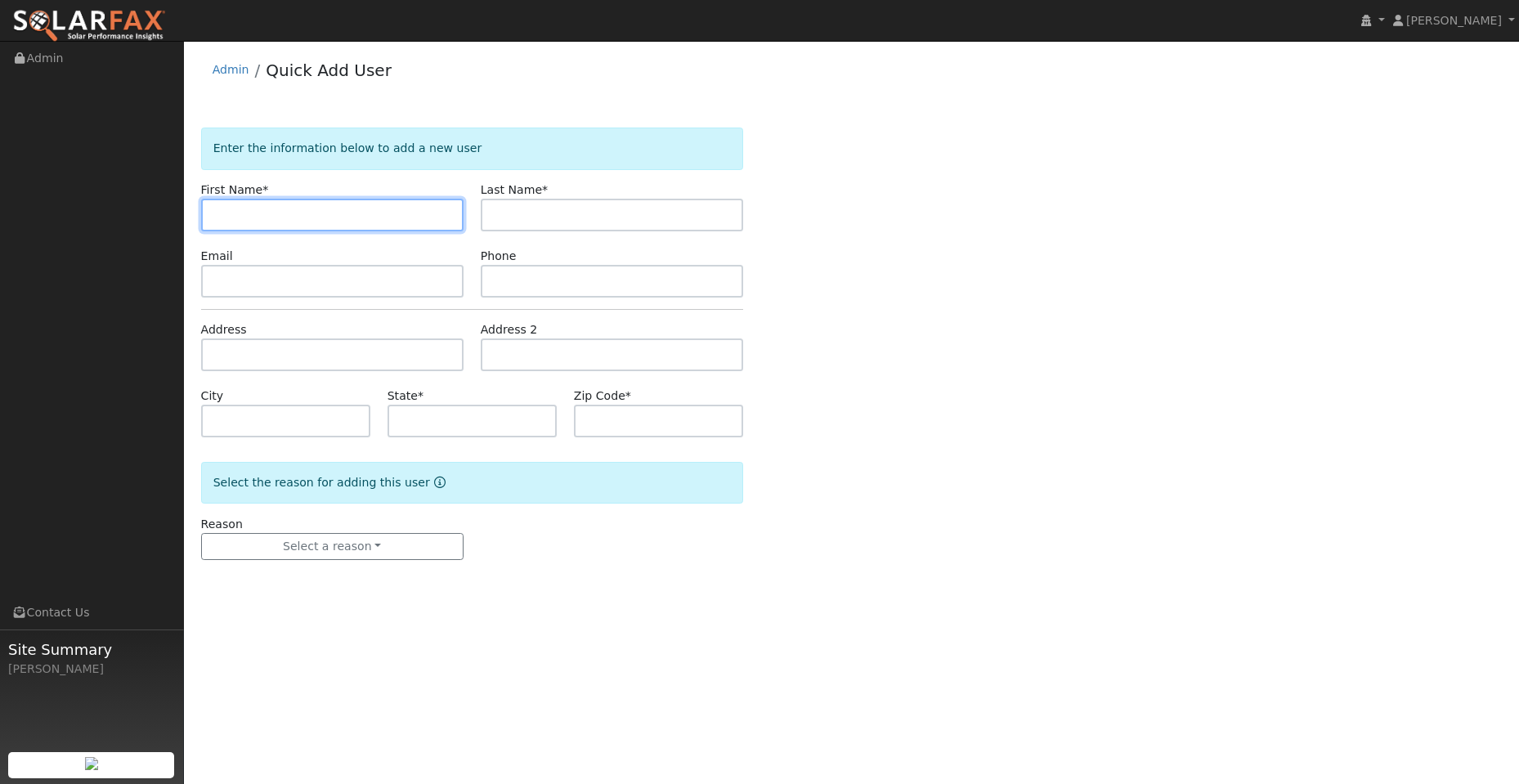
click at [264, 202] on input "text" at bounding box center [332, 215] width 262 height 32
paste input "[PERSON_NAME]"
click at [218, 211] on input "[PERSON_NAME]" at bounding box center [332, 215] width 262 height 32
type input "[PERSON_NAME]"
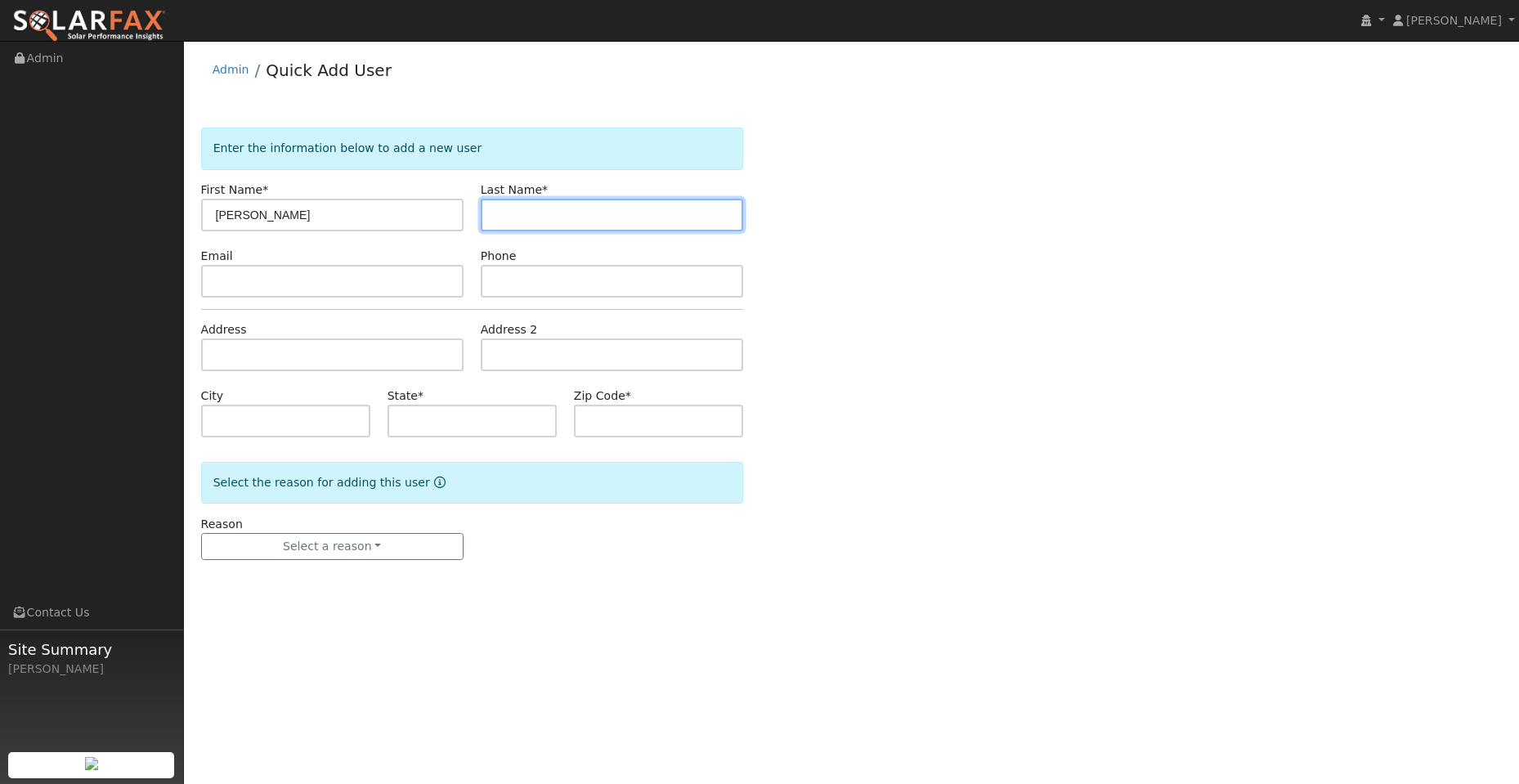
click at [537, 221] on input "text" at bounding box center [612, 215] width 262 height 32
click at [505, 204] on input "text" at bounding box center [612, 215] width 262 height 32
paste input "[PERSON_NAME]"
click at [498, 219] on input "[PERSON_NAME]" at bounding box center [612, 215] width 262 height 32
type input "[PERSON_NAME]"
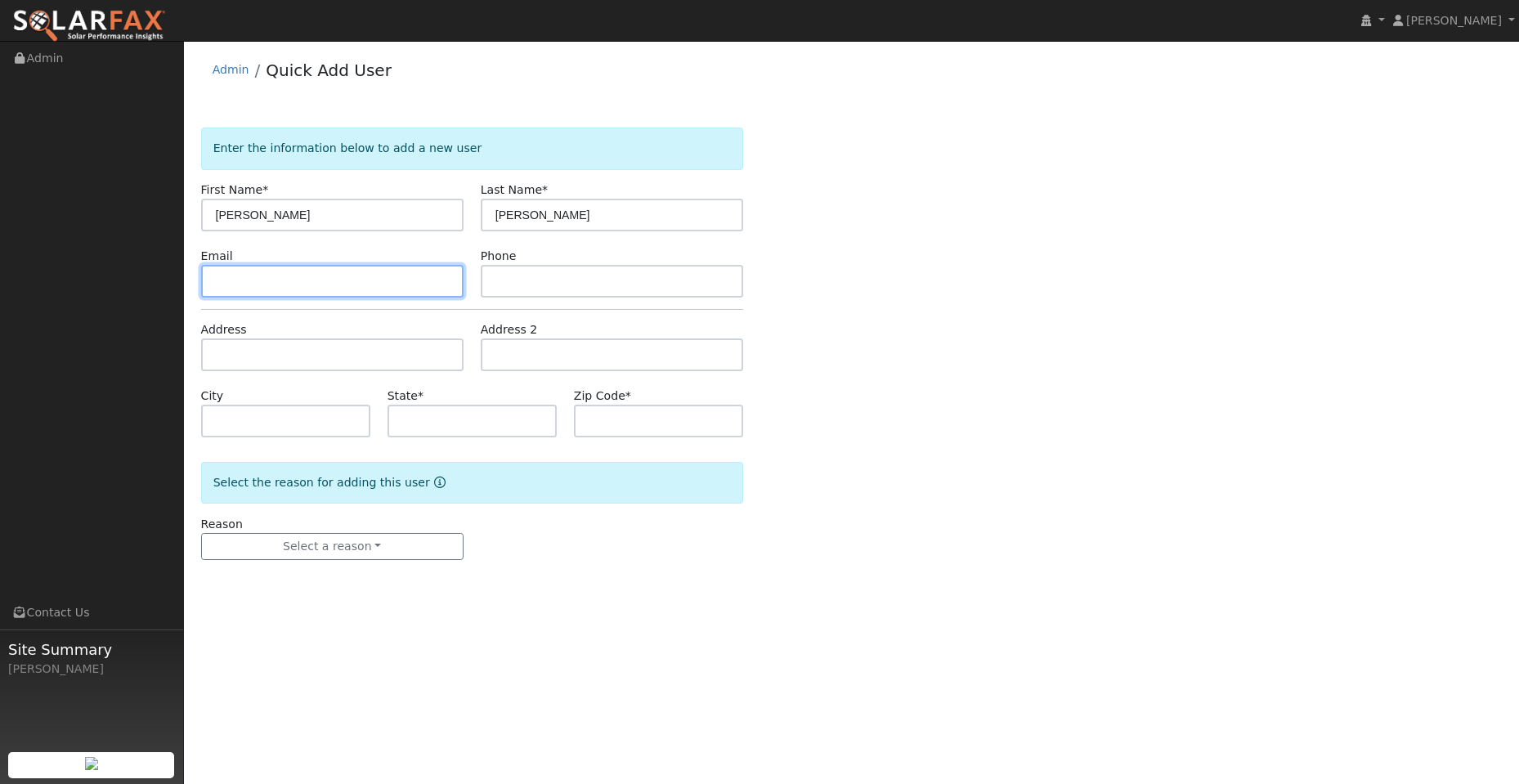
click at [369, 277] on input "text" at bounding box center [332, 281] width 262 height 32
click at [262, 276] on input "text" at bounding box center [332, 281] width 262 height 32
paste input "[EMAIL_ADDRESS][DOMAIN_NAME]"
click at [217, 281] on input "[EMAIL_ADDRESS][DOMAIN_NAME]" at bounding box center [332, 281] width 262 height 32
type input "[EMAIL_ADDRESS][DOMAIN_NAME]"
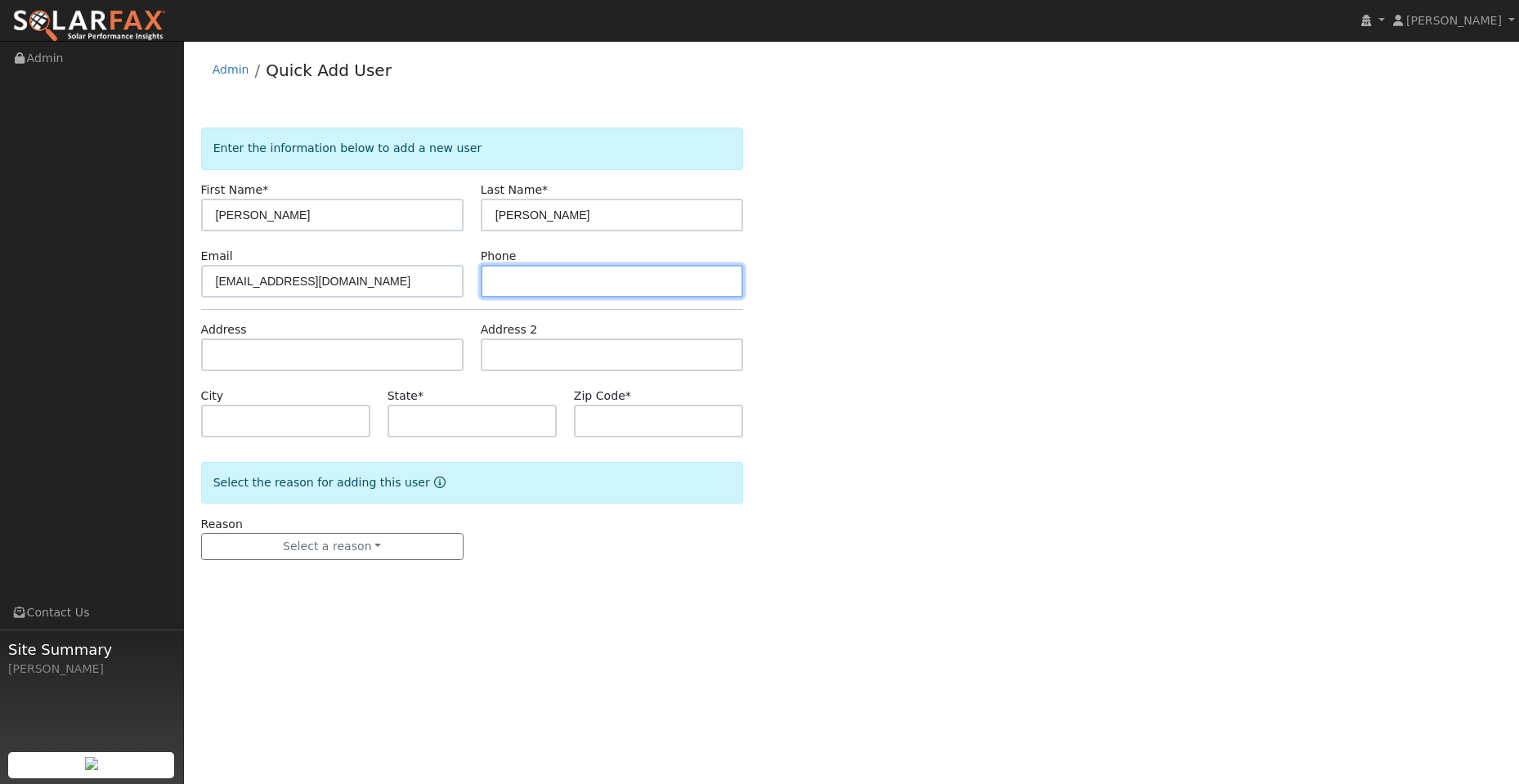
click at [541, 273] on input "text" at bounding box center [612, 281] width 262 height 32
click at [528, 271] on input "text" at bounding box center [612, 281] width 262 height 32
paste input "[PHONE_NUMBER]"
click at [499, 287] on input "(707) 416-7545" at bounding box center [612, 281] width 262 height 32
type input "(707) 416-7545"
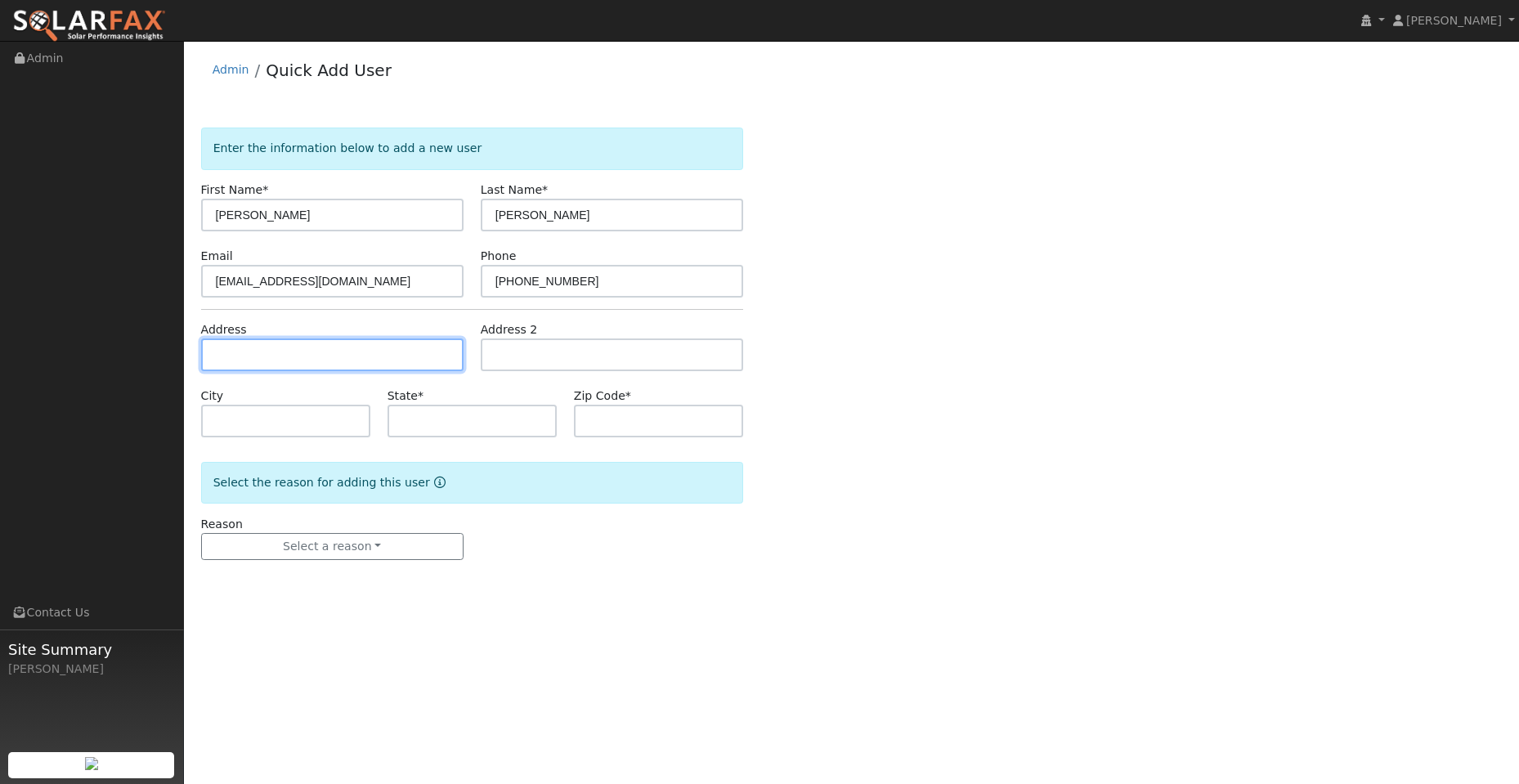
click at [342, 363] on input "text" at bounding box center [332, 355] width 262 height 32
click at [229, 360] on input "text" at bounding box center [332, 355] width 262 height 32
paste input "2925 Cascade Circle"
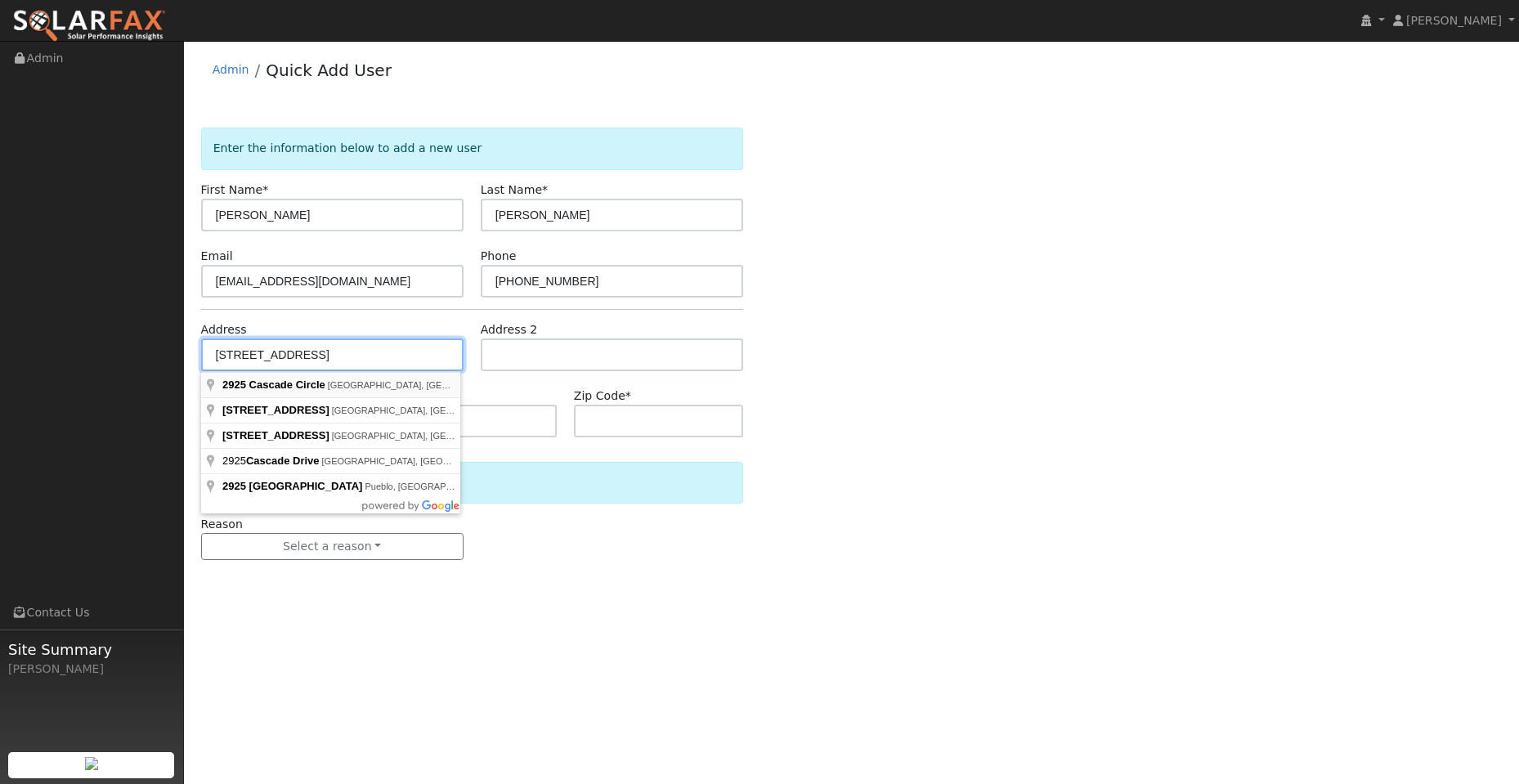
type input "2925 Cascade Circle"
type input "Fairfield"
type input "CA"
type input "94533"
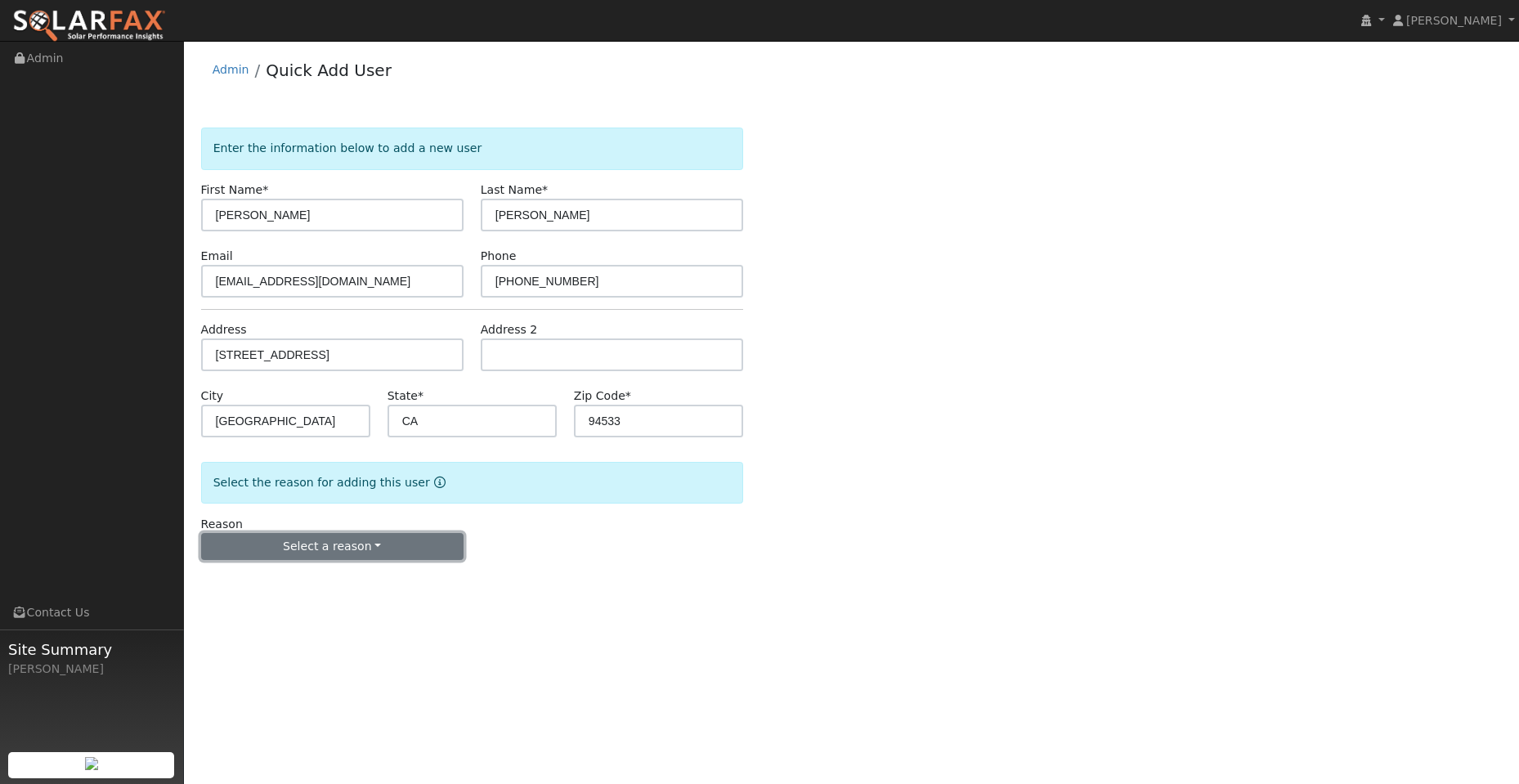
click at [332, 553] on button "Select a reason" at bounding box center [332, 546] width 262 height 28
click at [323, 578] on link "New lead" at bounding box center [292, 580] width 181 height 22
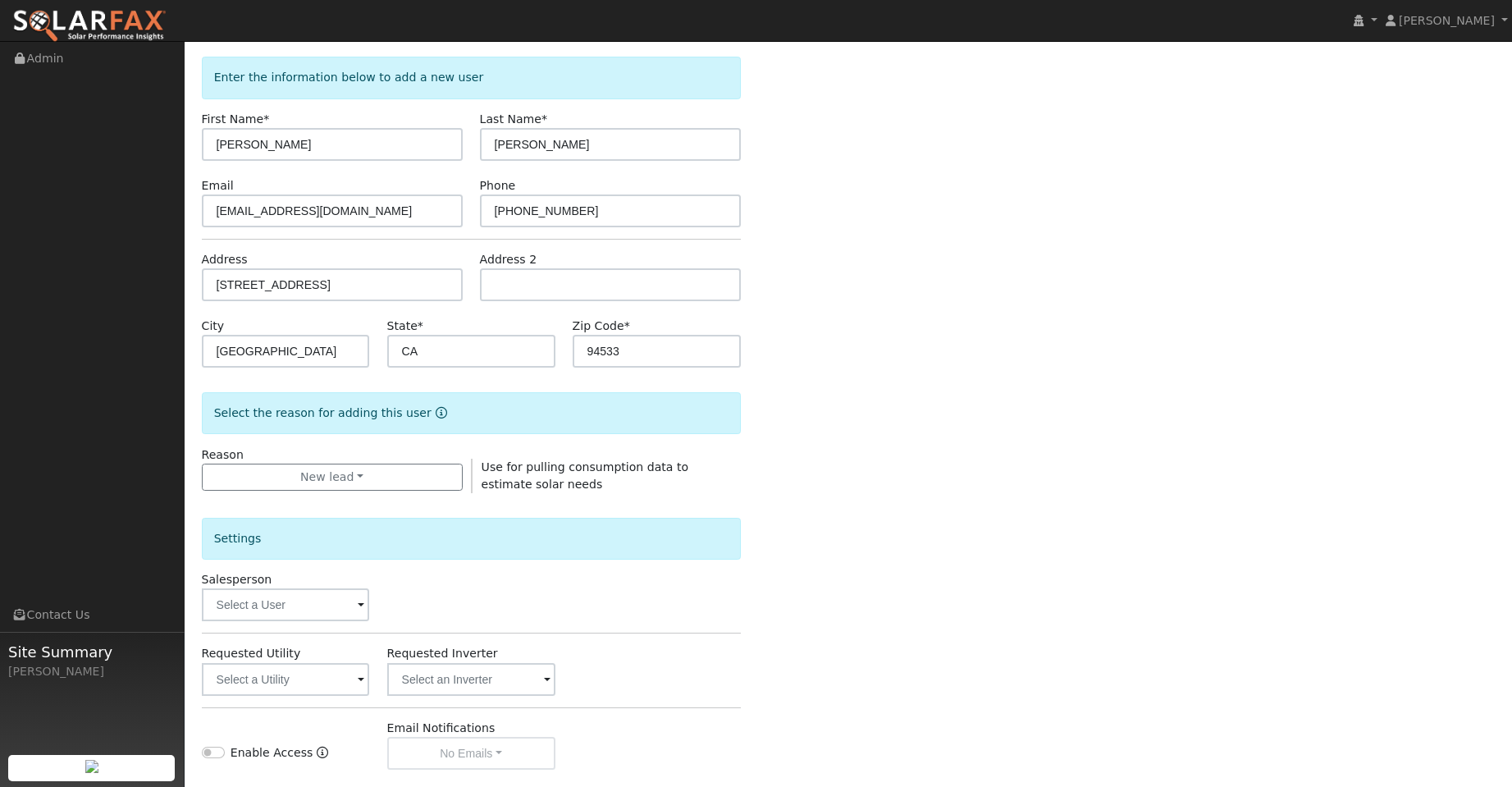
scroll to position [276, 0]
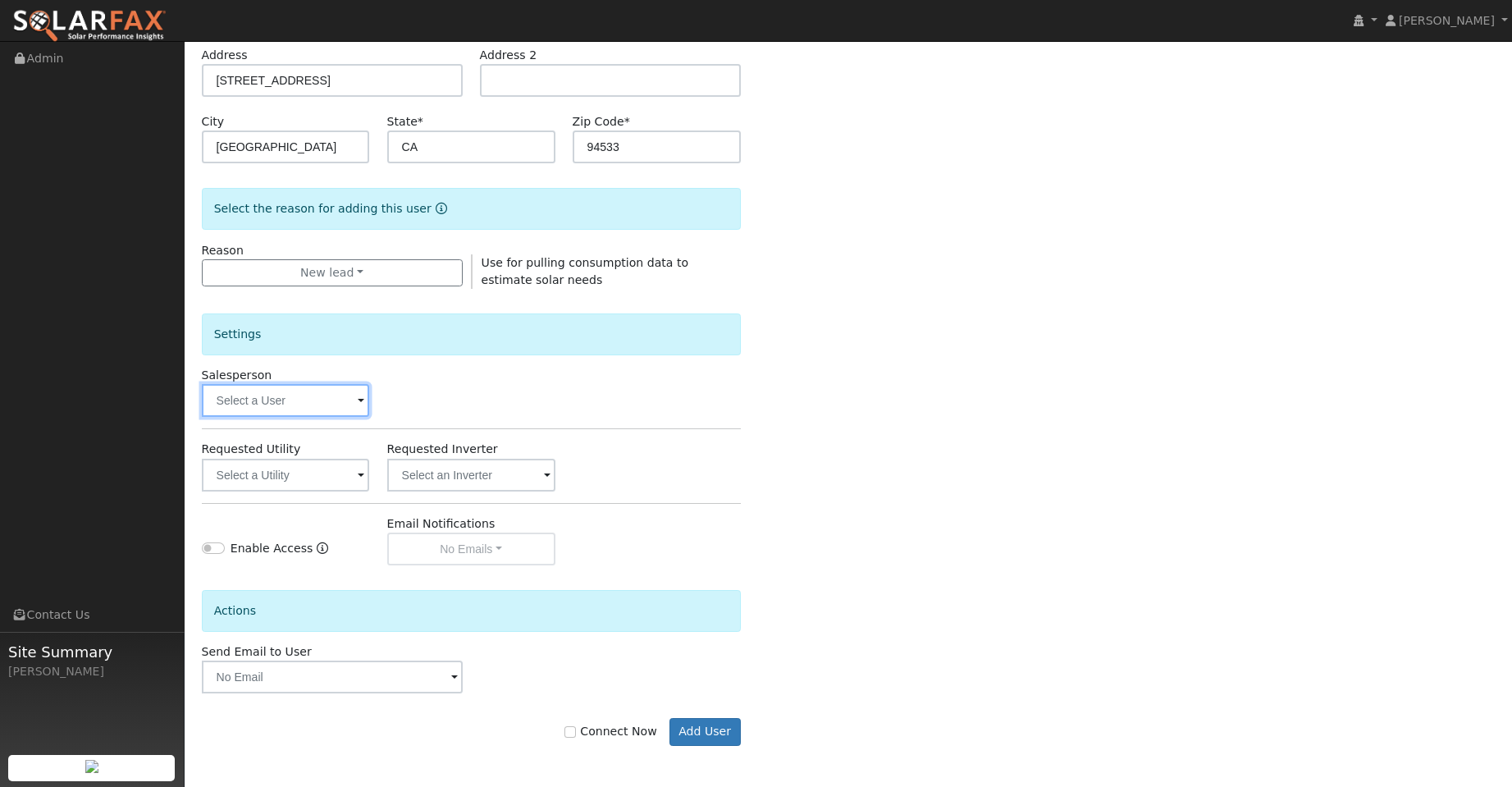
click at [291, 404] on input "text" at bounding box center [286, 400] width 169 height 32
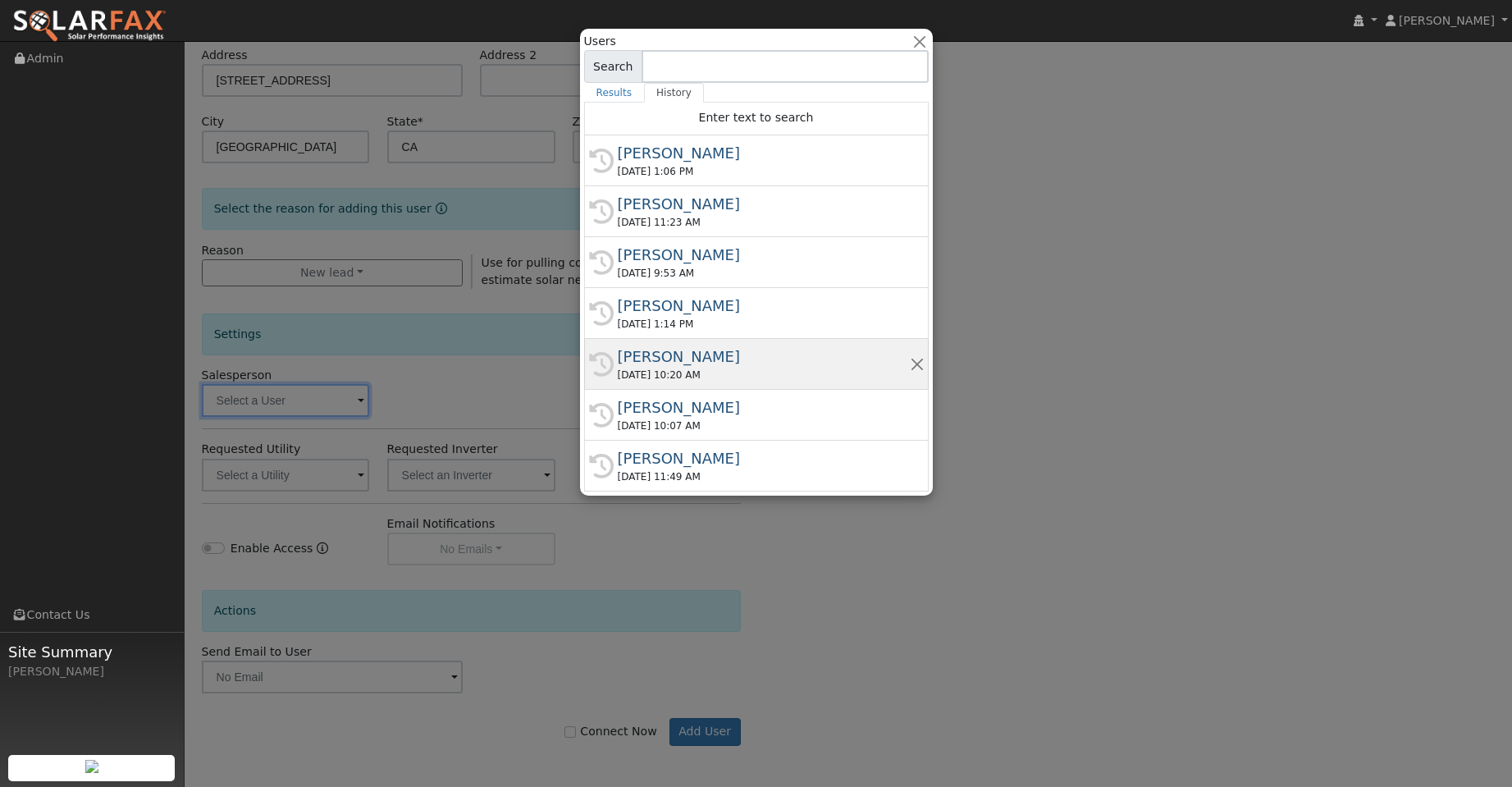
click at [699, 351] on div "Adam Hedemark" at bounding box center [763, 356] width 292 height 23
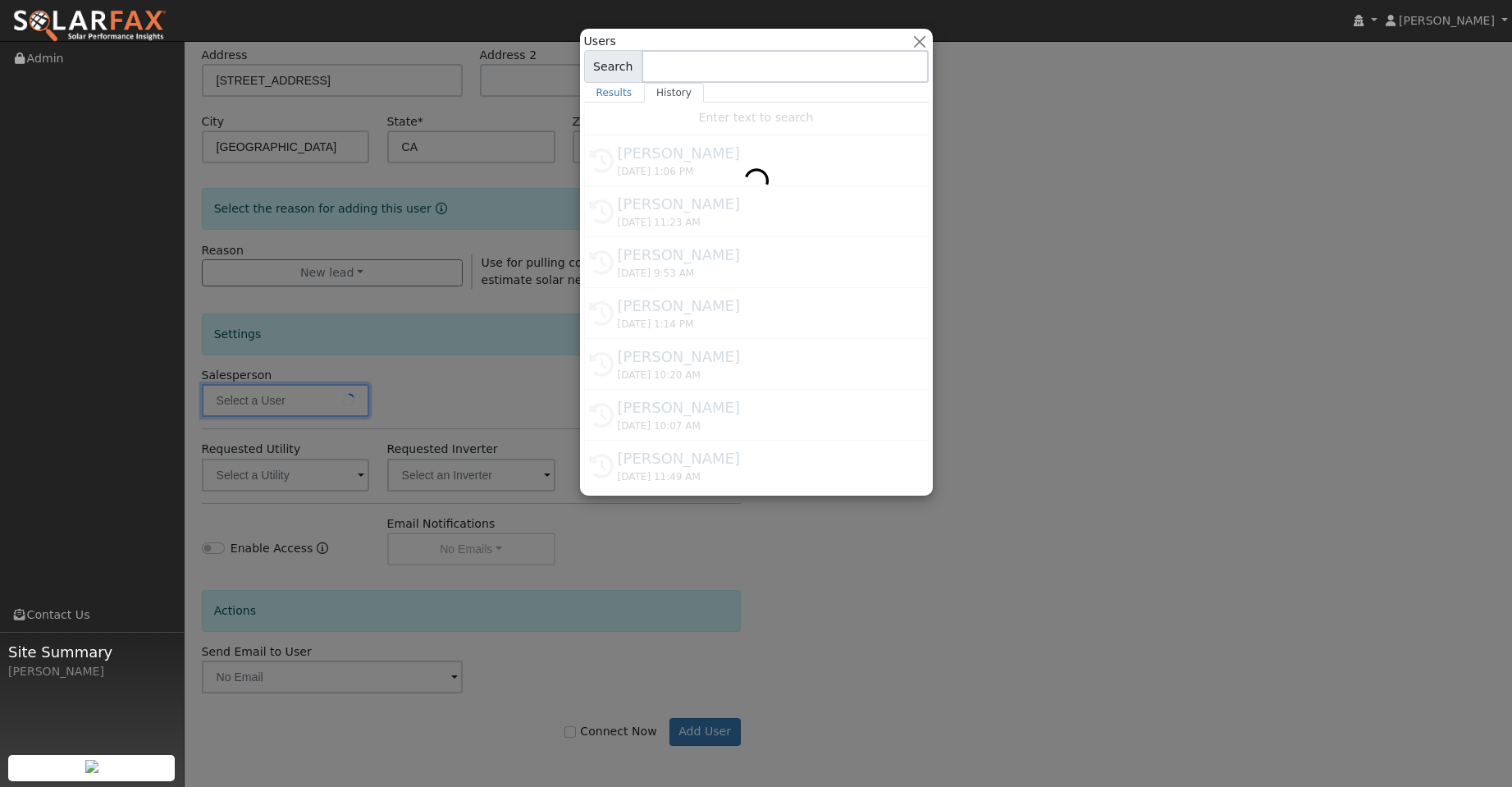
type input "Adam Hedemark"
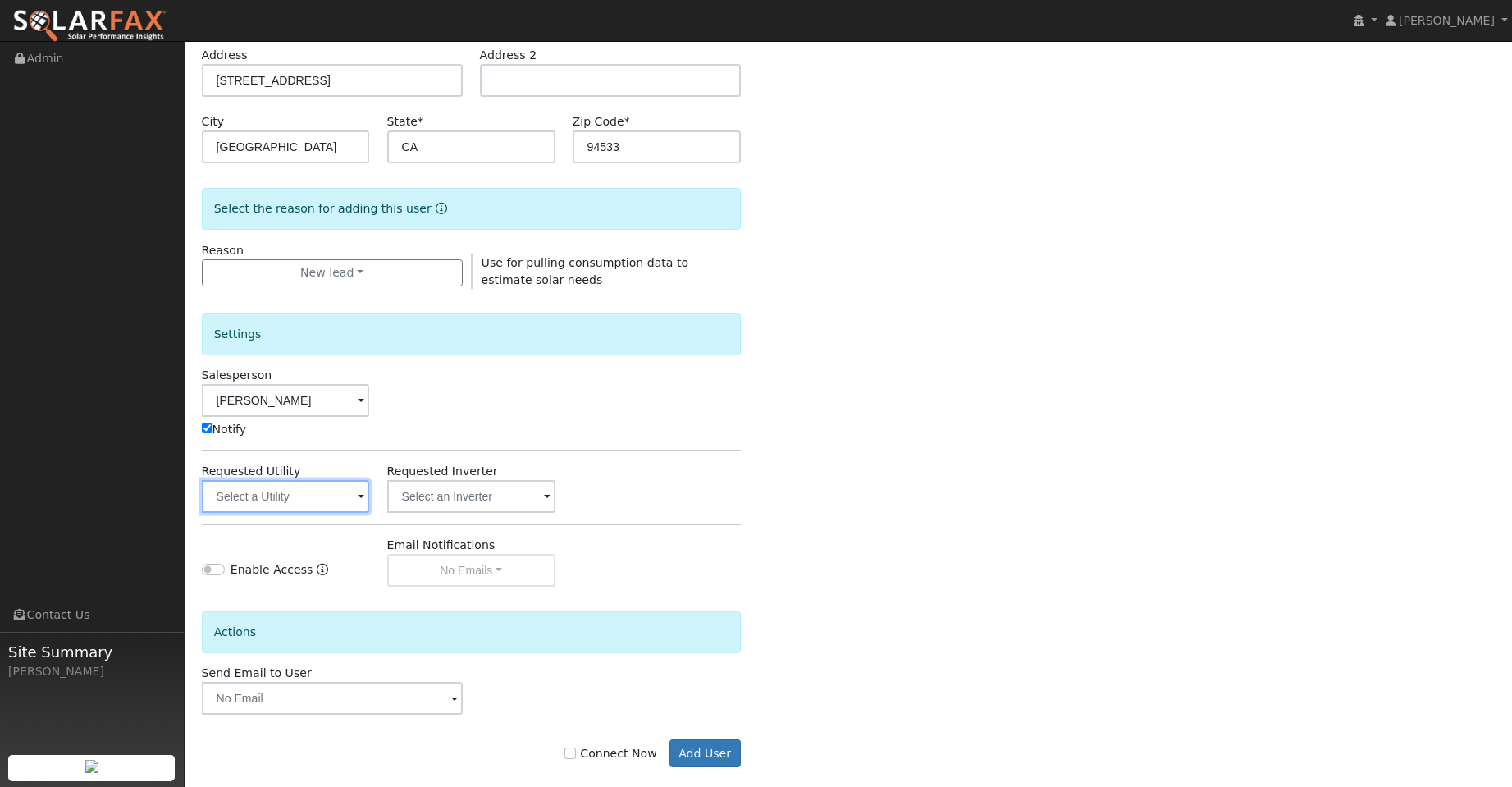
click at [338, 498] on input "text" at bounding box center [286, 497] width 169 height 32
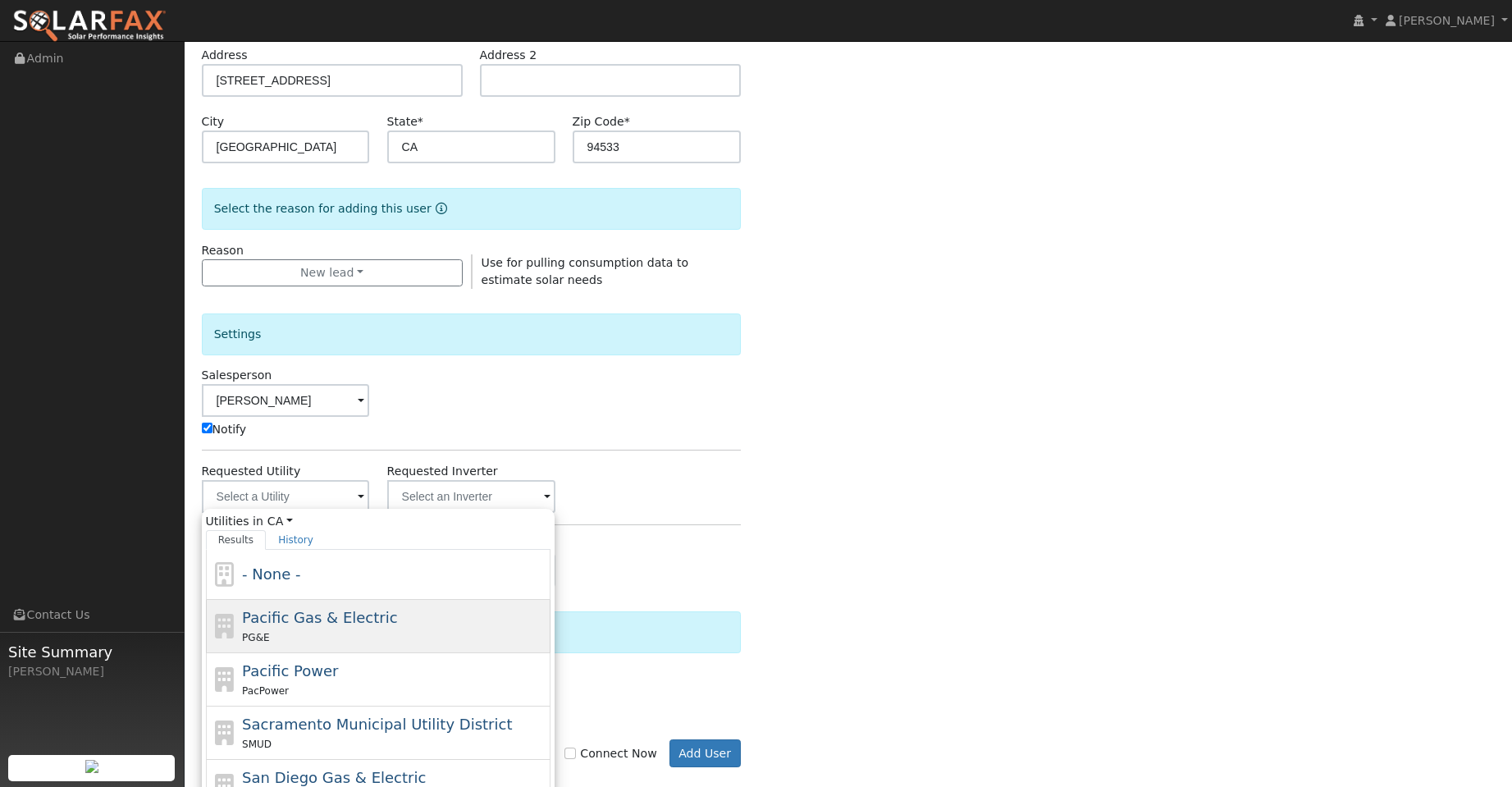
click at [435, 615] on div "Pacific Gas & Electric PG&E" at bounding box center [395, 627] width 305 height 40
type input "Pacific Gas & Electric"
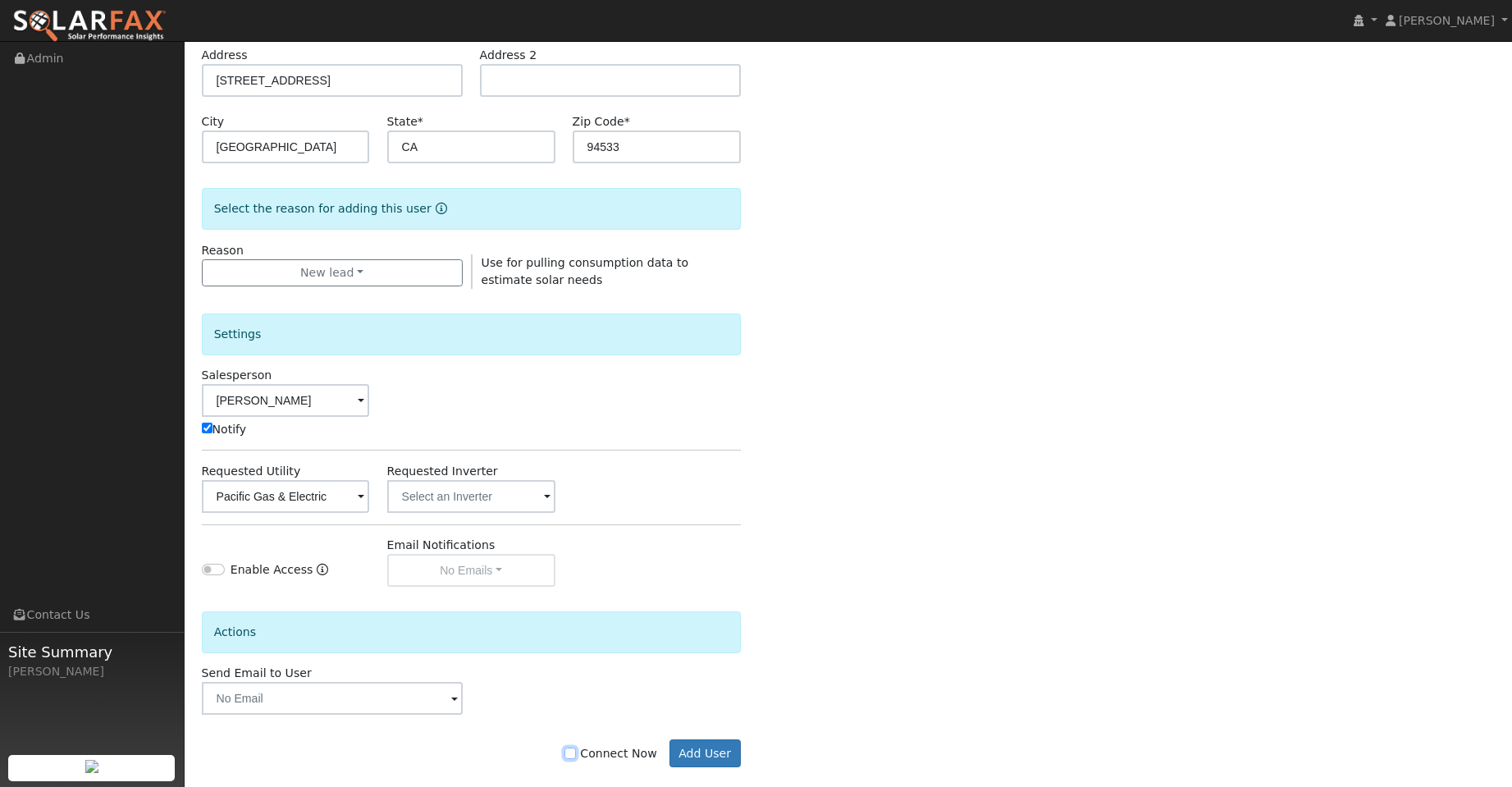
drag, startPoint x: 579, startPoint y: 755, endPoint x: 668, endPoint y: 755, distance: 89.0
click at [576, 755] on input "Connect Now" at bounding box center [569, 753] width 12 height 12
checkbox input "true"
click at [697, 753] on button "Add User" at bounding box center [705, 753] width 71 height 28
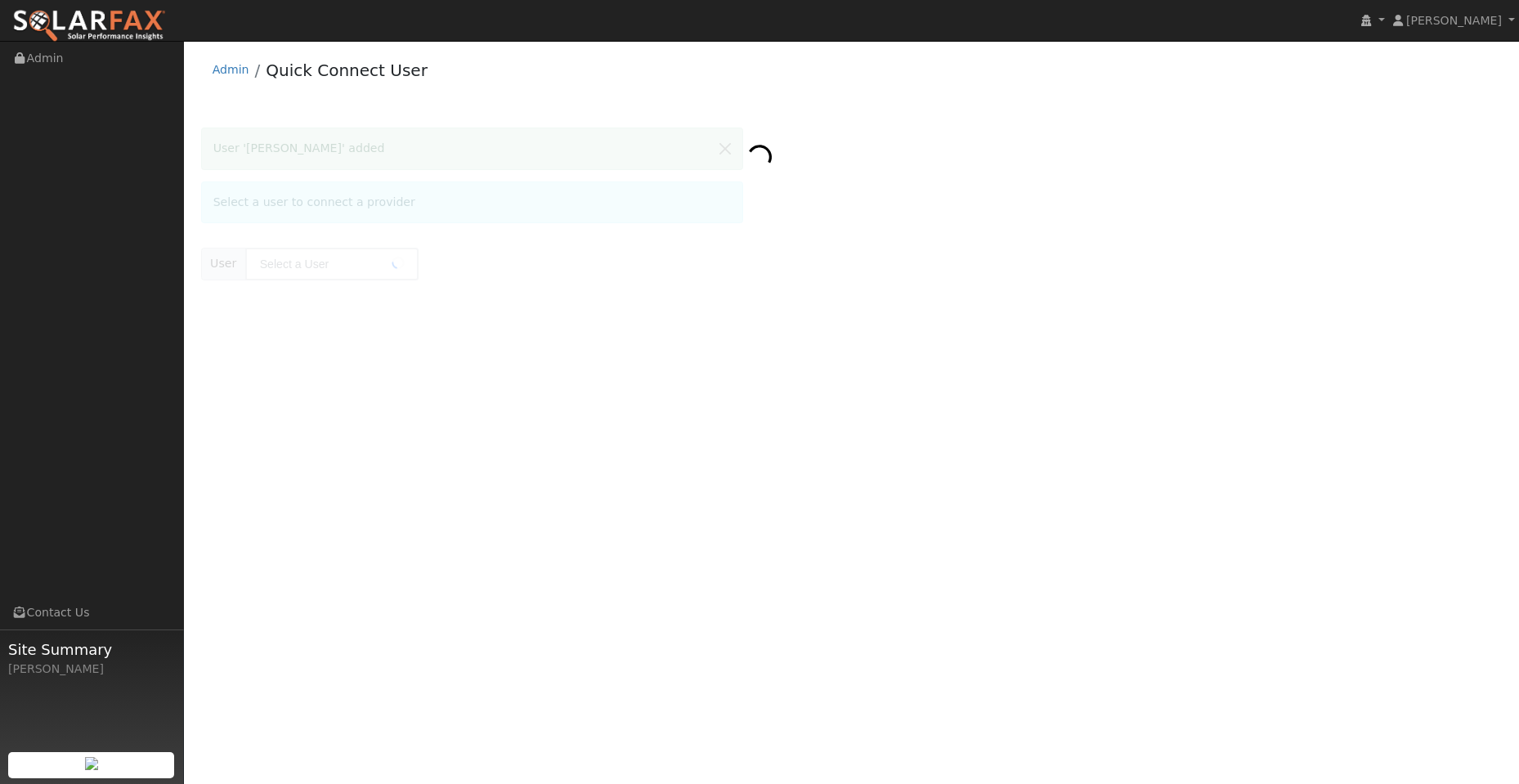
type input "[PERSON_NAME]"
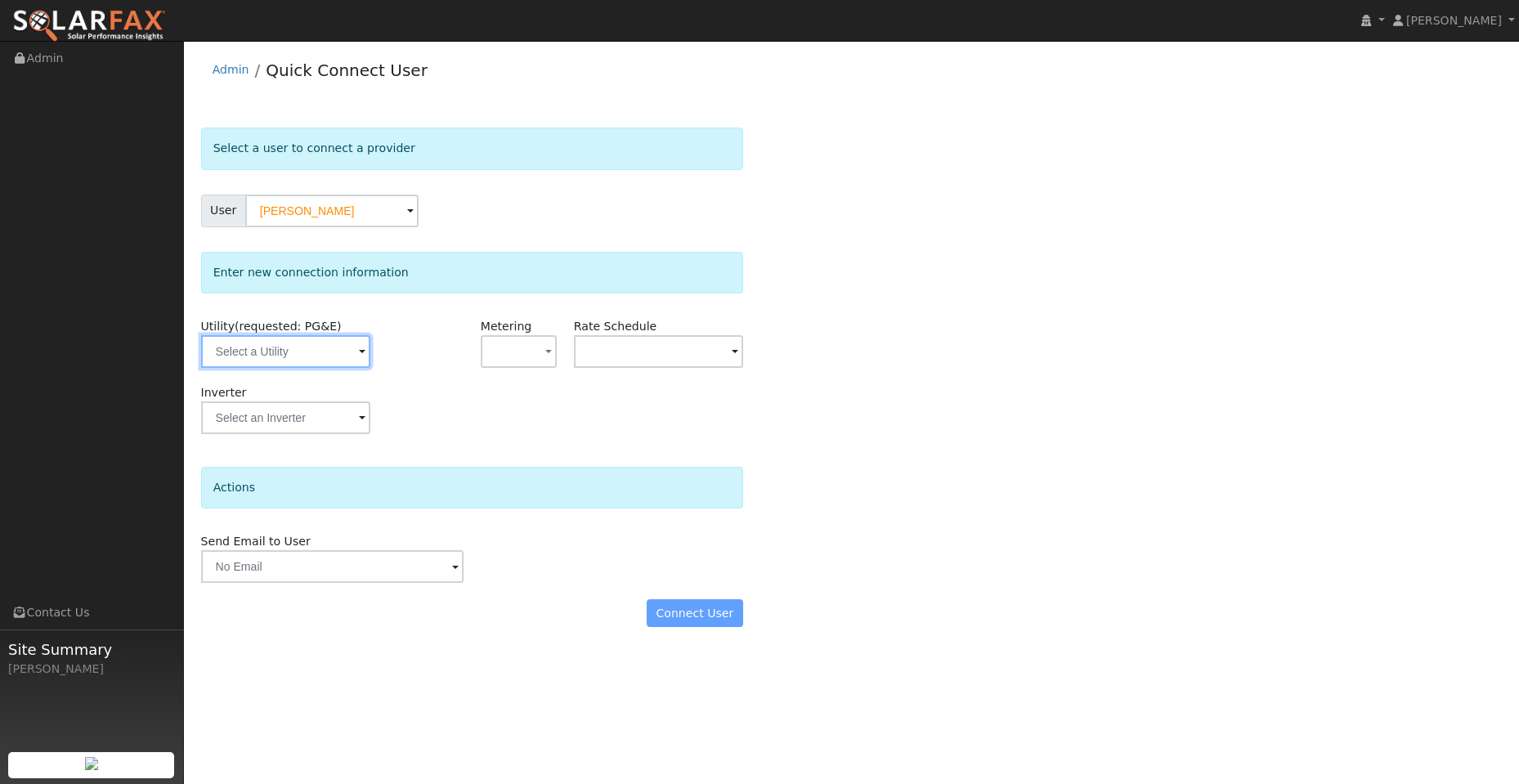
click at [321, 362] on input "text" at bounding box center [286, 351] width 169 height 32
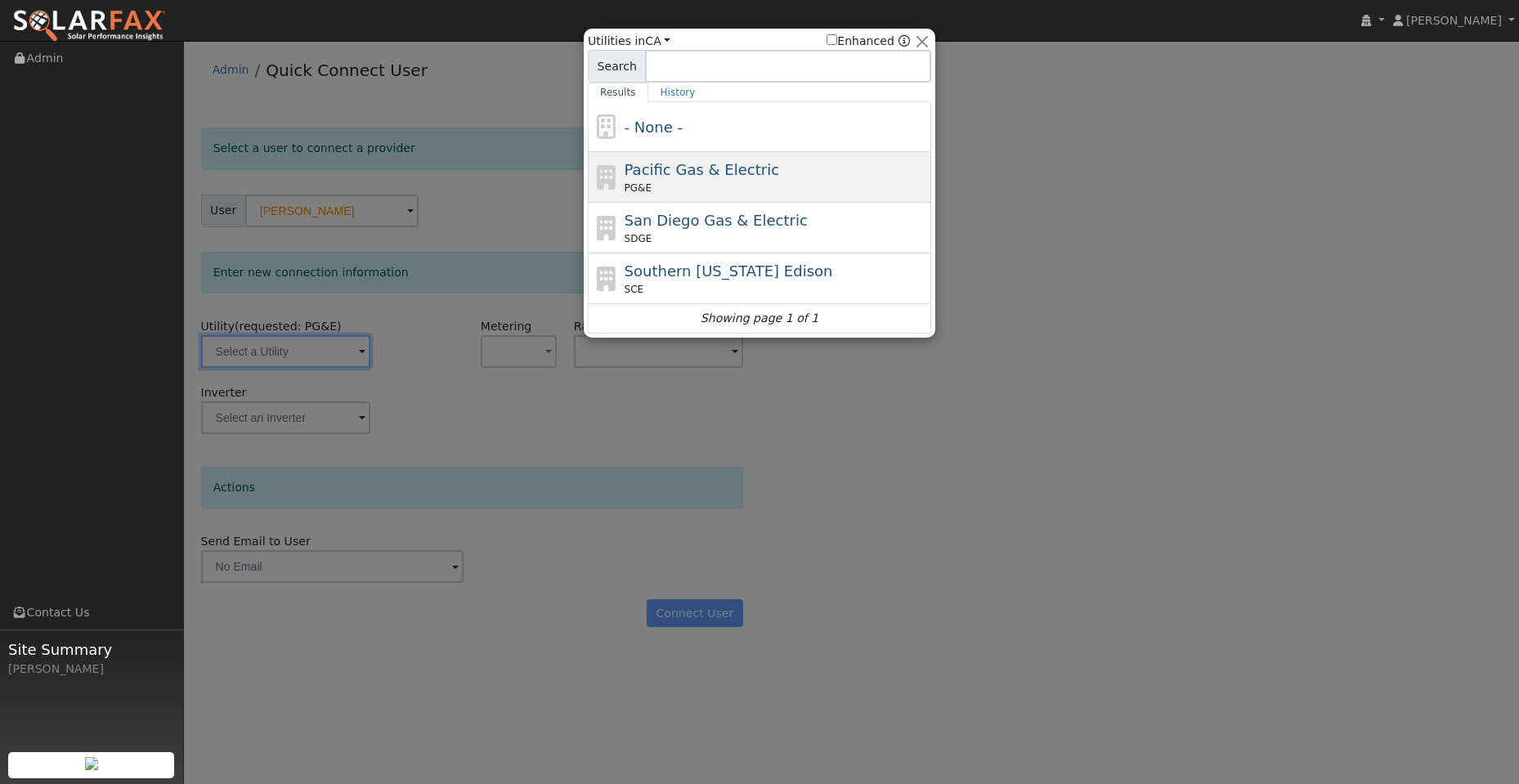
click at [684, 187] on div "PG&E" at bounding box center [776, 188] width 304 height 14
type input "PG&E"
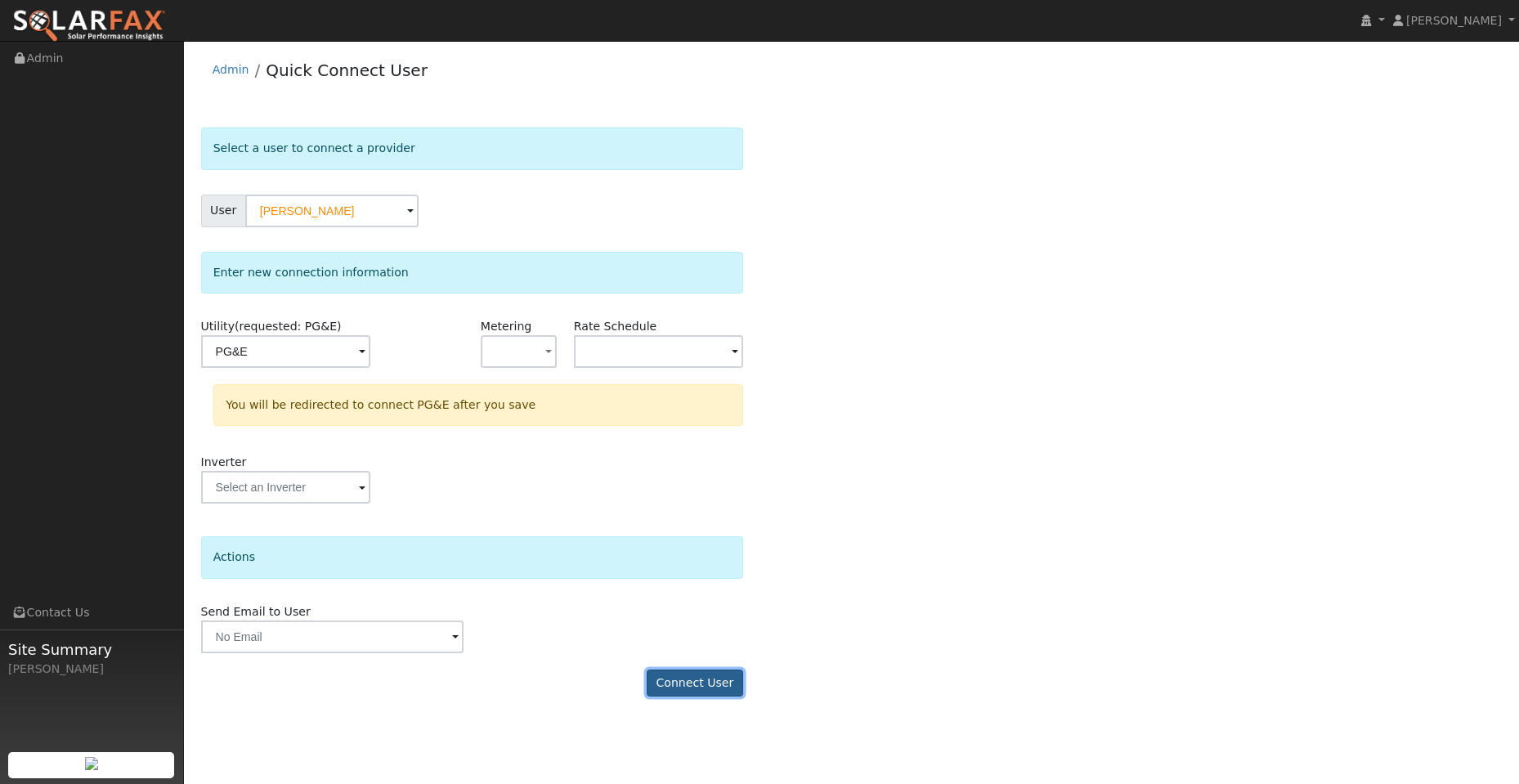
click at [694, 681] on button "Connect User" at bounding box center [694, 683] width 96 height 28
